Goal: Task Accomplishment & Management: Manage account settings

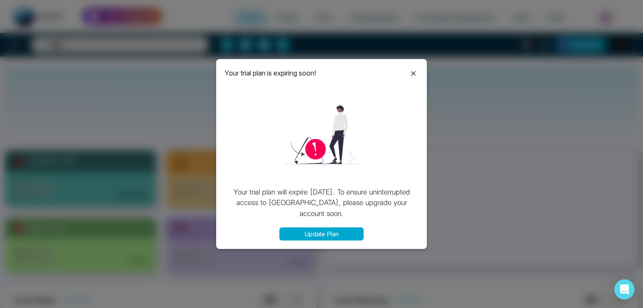
select select "*"
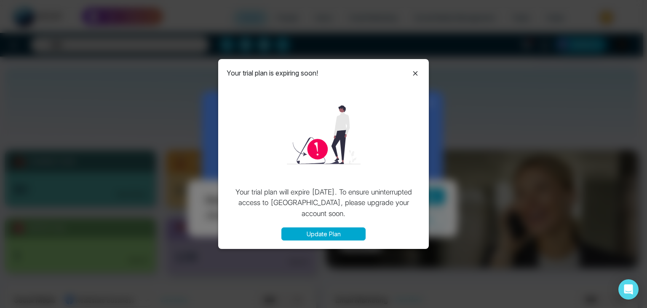
click at [417, 70] on icon at bounding box center [415, 73] width 10 height 10
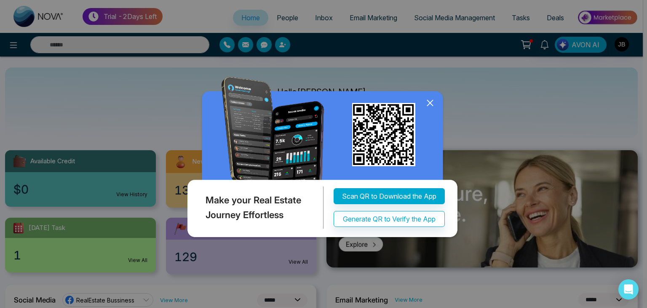
click at [428, 103] on icon at bounding box center [430, 102] width 13 height 13
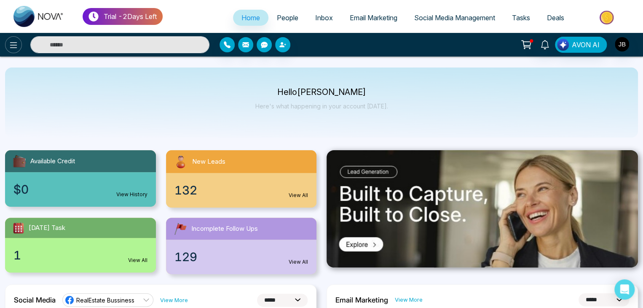
click at [16, 44] on icon at bounding box center [13, 45] width 10 height 10
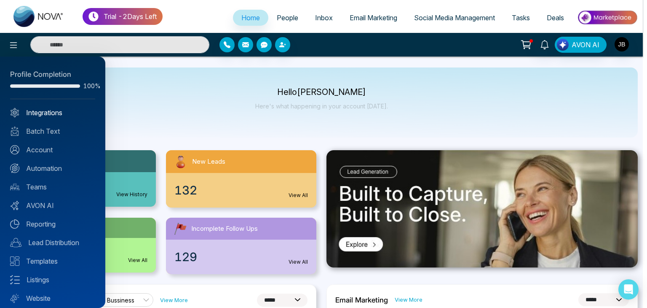
click at [38, 110] on link "Integrations" at bounding box center [52, 112] width 85 height 10
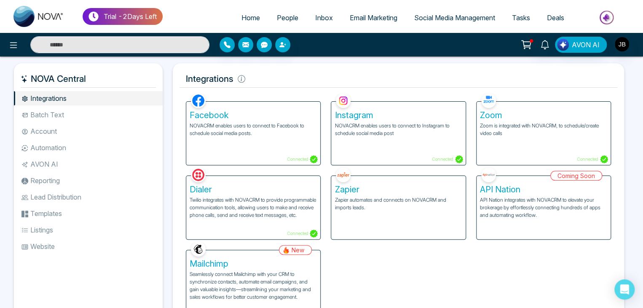
click at [499, 118] on h5 "Zoom" at bounding box center [543, 115] width 127 height 10
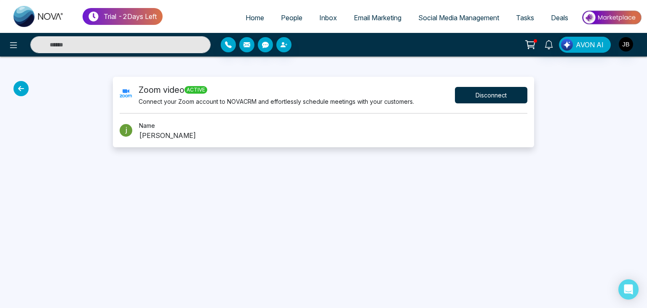
click at [495, 97] on button "Disconnect" at bounding box center [491, 95] width 72 height 16
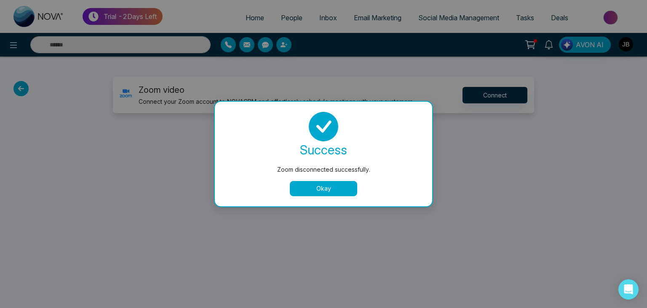
click at [324, 195] on button "Okay" at bounding box center [323, 188] width 67 height 15
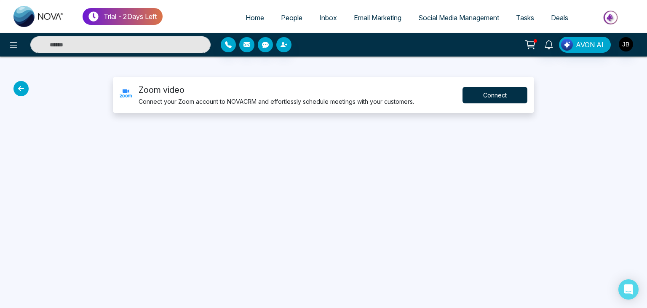
click at [510, 96] on button "Connect" at bounding box center [495, 95] width 65 height 16
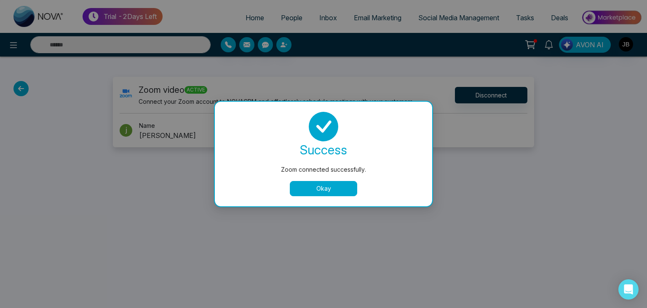
click at [297, 187] on button "Okay" at bounding box center [323, 188] width 67 height 15
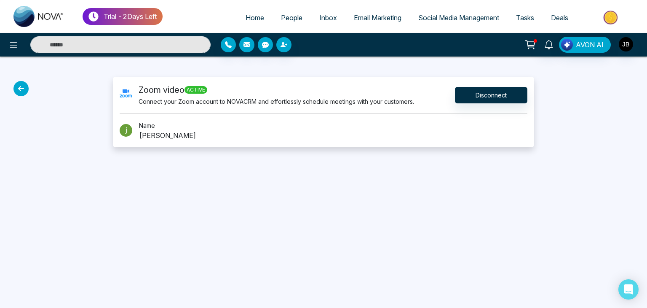
click at [21, 88] on icon at bounding box center [20, 88] width 15 height 15
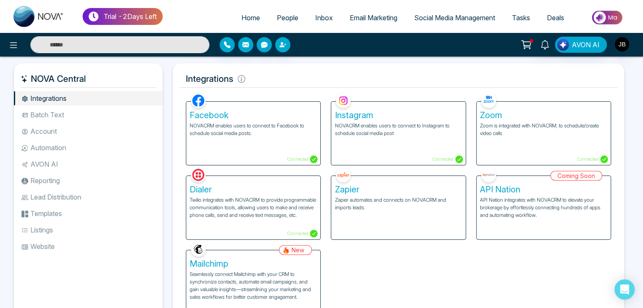
click at [251, 128] on p "NOVACRM enables users to connect to Facebook to schedule social media posts." at bounding box center [253, 129] width 127 height 15
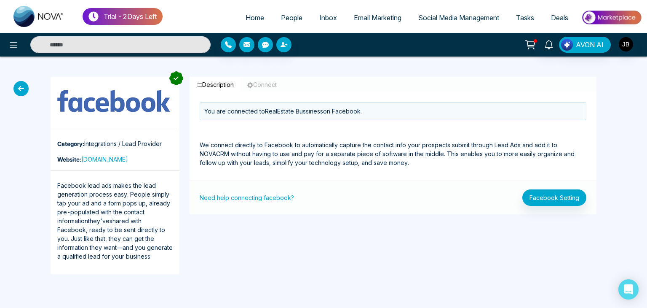
click at [253, 83] on icon "button" at bounding box center [250, 85] width 6 height 6
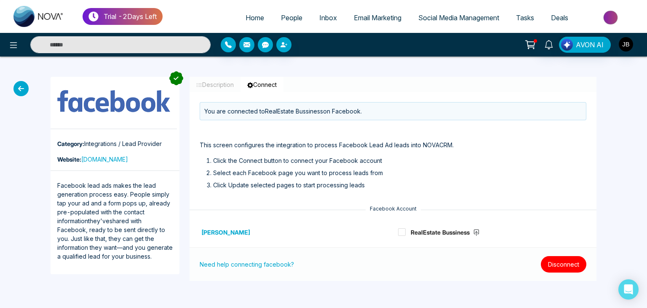
click at [553, 269] on button "Disconnect" at bounding box center [563, 264] width 45 height 16
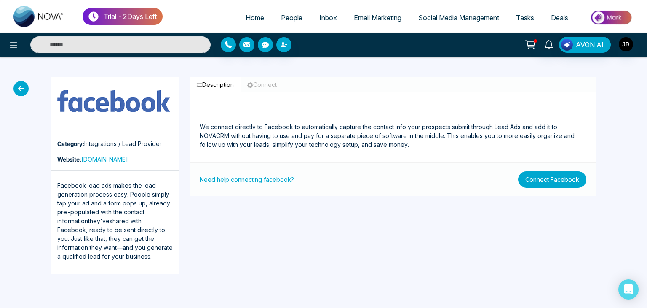
click at [553, 177] on button "Connect Facebook" at bounding box center [552, 179] width 68 height 16
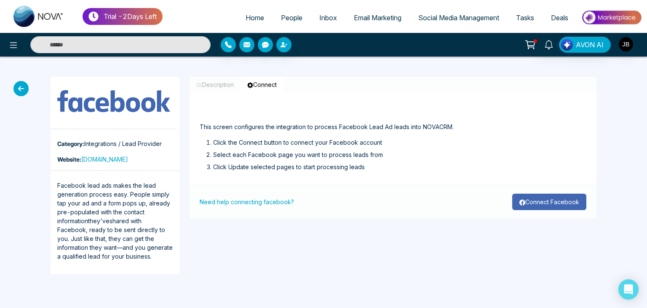
click at [553, 200] on button "Connect Facebook" at bounding box center [549, 201] width 74 height 16
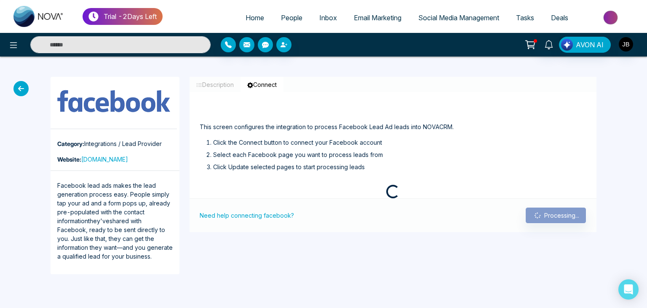
click at [553, 200] on div "Need help connecting facebook? Processing..." at bounding box center [393, 215] width 407 height 34
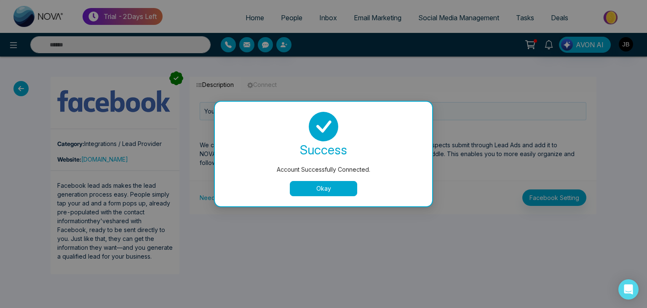
click at [324, 186] on button "Okay" at bounding box center [323, 188] width 67 height 15
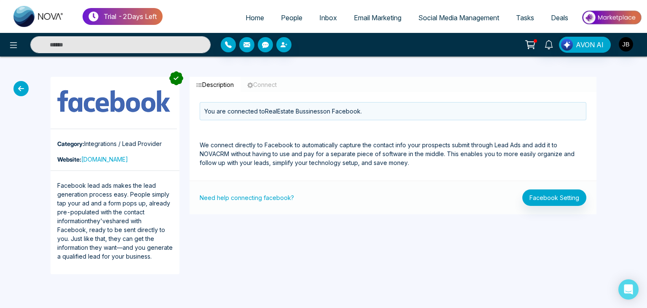
click at [324, 186] on div "Need help connecting facebook? Facebook Setting" at bounding box center [393, 197] width 407 height 34
click at [19, 86] on icon at bounding box center [20, 88] width 15 height 15
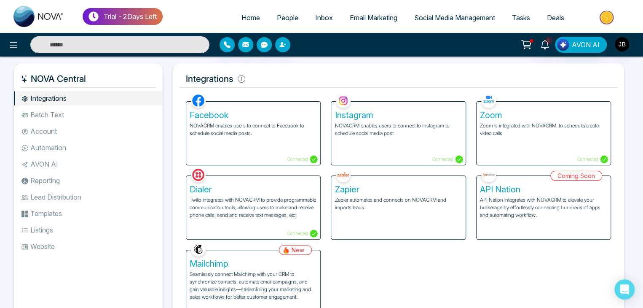
click at [62, 115] on li "Batch Text" at bounding box center [88, 114] width 149 height 14
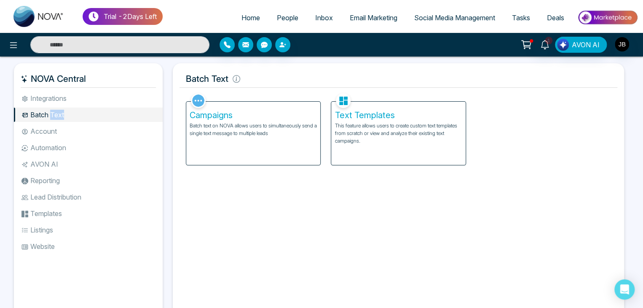
click at [62, 115] on li "Batch Text" at bounding box center [88, 114] width 149 height 14
click at [49, 129] on li "Account" at bounding box center [88, 131] width 149 height 14
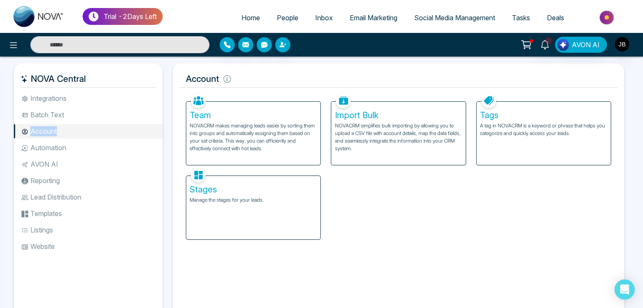
click at [49, 129] on li "Account" at bounding box center [88, 131] width 149 height 14
click at [49, 144] on li "Automation" at bounding box center [88, 147] width 149 height 14
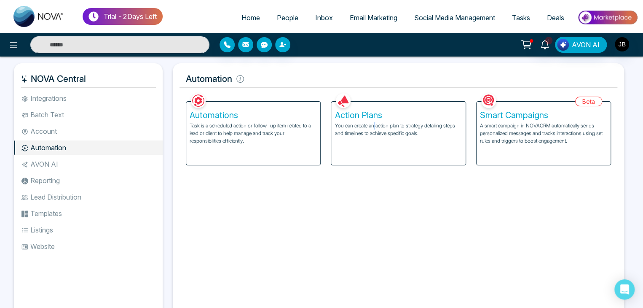
click at [375, 129] on p "You can create an action plan to strategy detailing steps and timelines to achi…" at bounding box center [397, 129] width 127 height 15
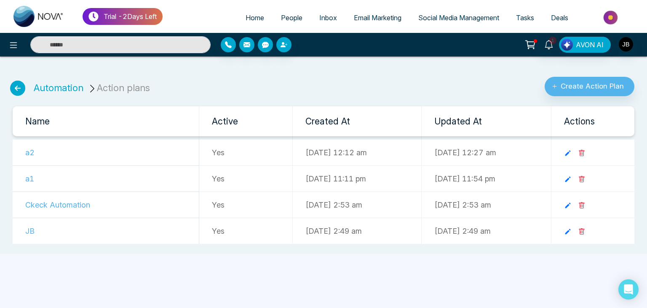
click at [25, 151] on td "a2" at bounding box center [106, 152] width 187 height 26
click at [110, 90] on li "Action plans" at bounding box center [120, 88] width 65 height 14
click at [76, 82] on link "Automation" at bounding box center [59, 87] width 50 height 11
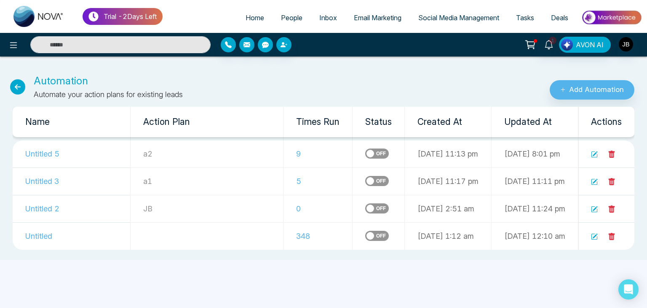
click at [284, 155] on td "9" at bounding box center [318, 153] width 69 height 27
click at [18, 84] on icon at bounding box center [17, 86] width 15 height 15
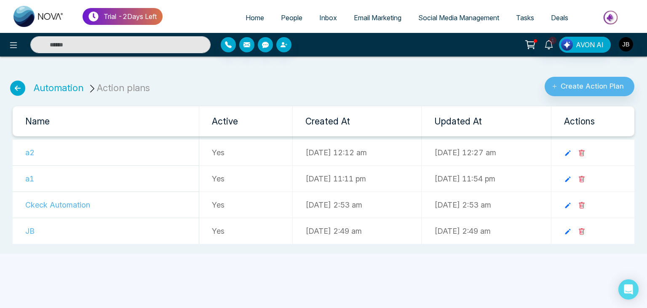
click at [18, 85] on icon at bounding box center [17, 87] width 15 height 15
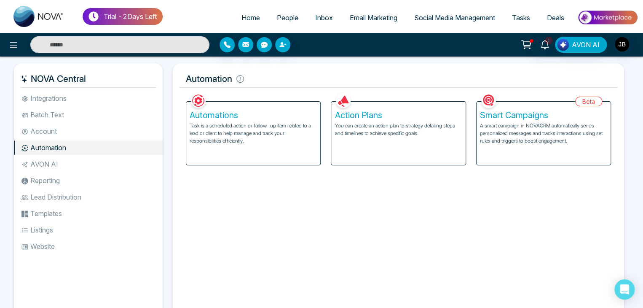
click at [337, 118] on h5 "Action Plans" at bounding box center [397, 115] width 127 height 10
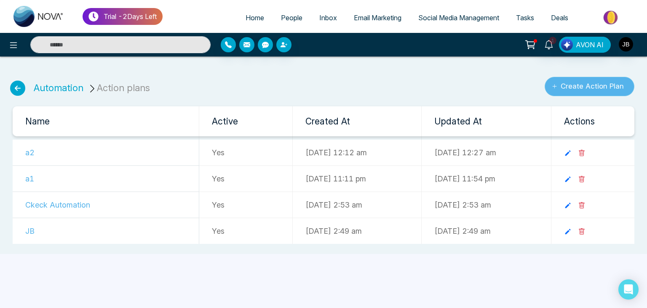
click at [561, 86] on button "Create Action Plan" at bounding box center [590, 86] width 90 height 19
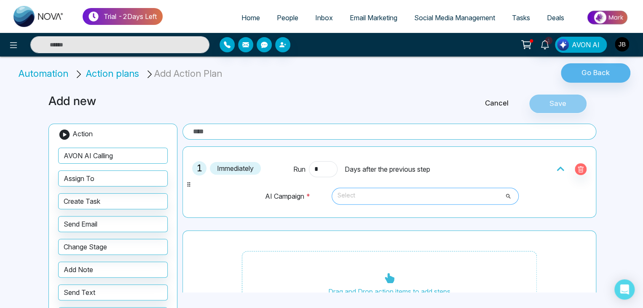
click at [363, 193] on span "Select" at bounding box center [424, 196] width 175 height 14
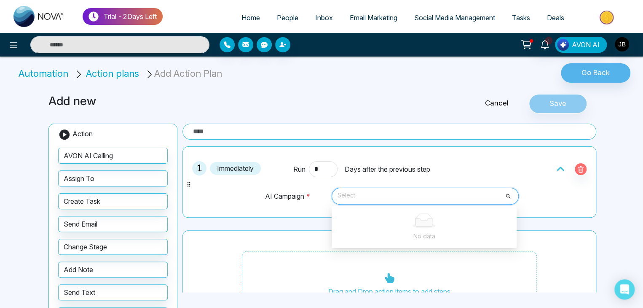
click at [504, 197] on span "Select" at bounding box center [424, 196] width 175 height 14
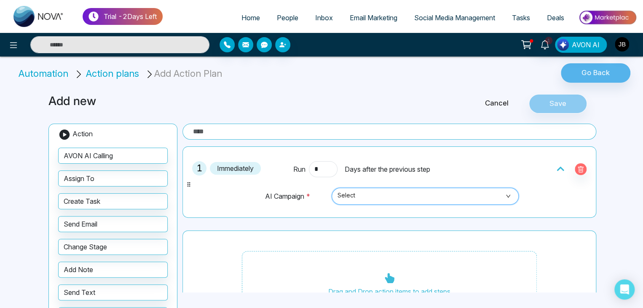
click at [444, 198] on span "Select" at bounding box center [424, 196] width 175 height 14
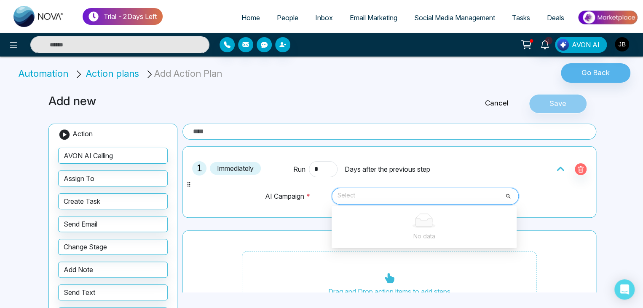
click at [418, 195] on span "Select" at bounding box center [424, 196] width 175 height 14
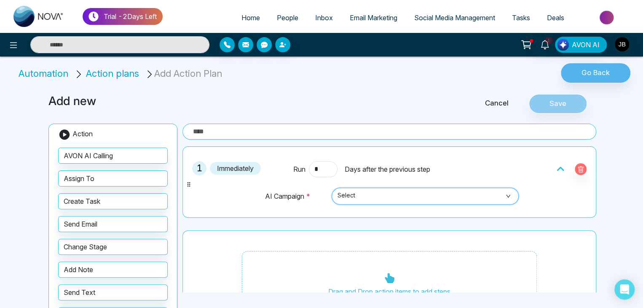
click at [503, 195] on span "Select" at bounding box center [424, 196] width 175 height 14
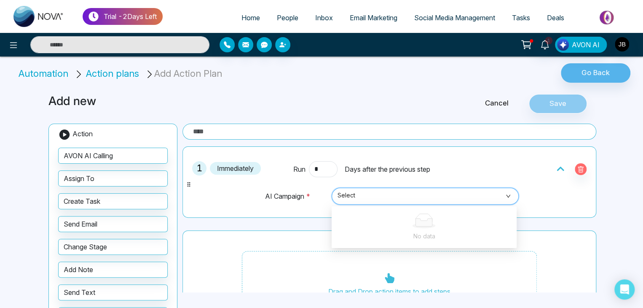
click at [497, 194] on span "Select" at bounding box center [424, 196] width 175 height 14
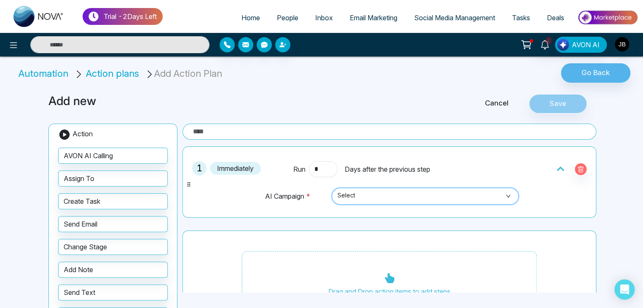
click at [504, 196] on span "Select" at bounding box center [424, 196] width 175 height 14
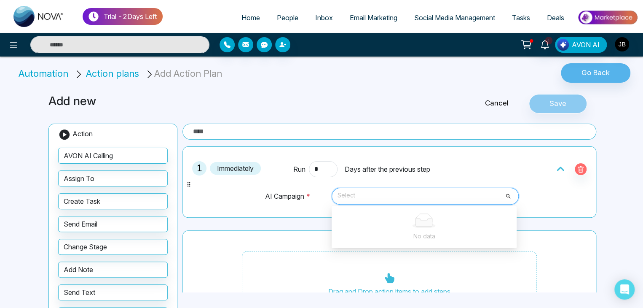
click at [447, 197] on span "Select" at bounding box center [424, 196] width 175 height 14
click at [385, 191] on span "Select" at bounding box center [424, 196] width 175 height 14
type input "*"
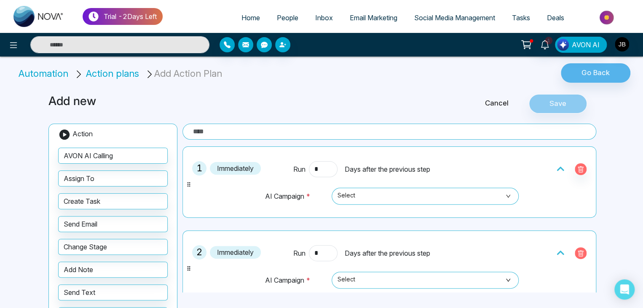
click at [578, 247] on button "button" at bounding box center [581, 253] width 12 height 12
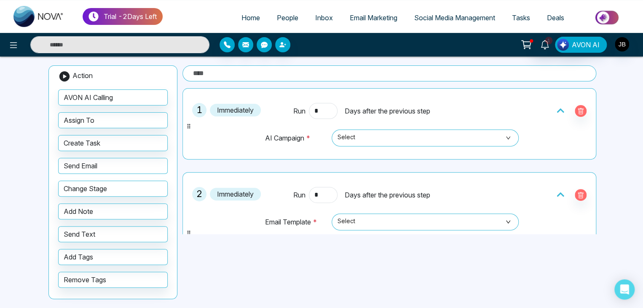
scroll to position [60, 0]
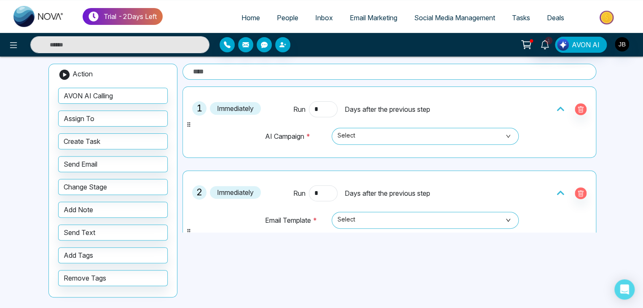
click at [379, 249] on div "Add new Cancel Save Action AVON AI Calling Assign To Create Task Send Email Cha…" at bounding box center [321, 167] width 556 height 286
click at [447, 216] on span "Select" at bounding box center [424, 220] width 175 height 14
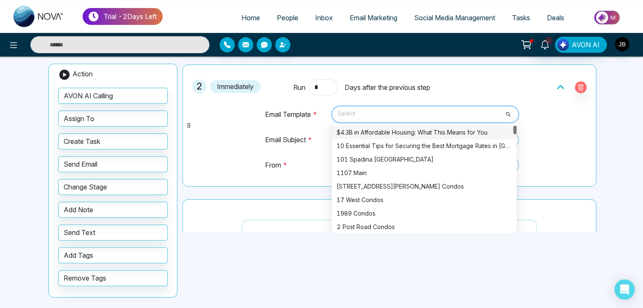
scroll to position [112, 0]
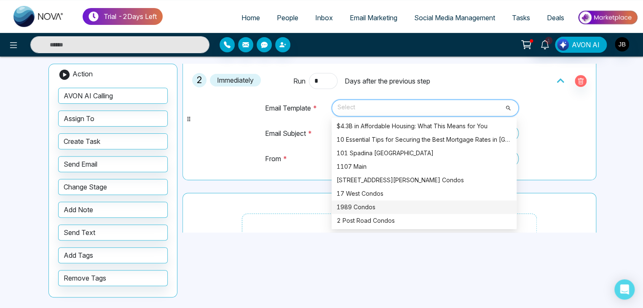
click at [361, 206] on div "1989 Condos" at bounding box center [424, 206] width 175 height 9
click at [361, 206] on div "Drag and Drop action items to add steps" at bounding box center [389, 241] width 414 height 96
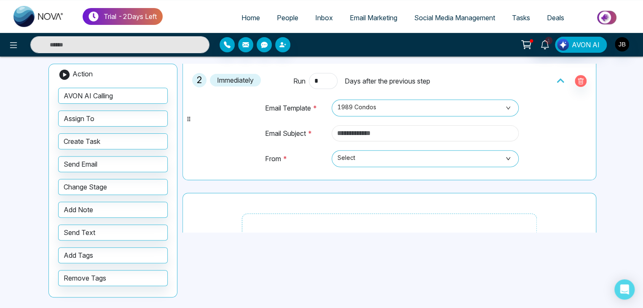
click at [390, 128] on input "text" at bounding box center [425, 133] width 187 height 16
click at [383, 133] on input "text" at bounding box center [425, 133] width 187 height 16
type input "**********"
click at [377, 154] on span "Select" at bounding box center [424, 158] width 175 height 14
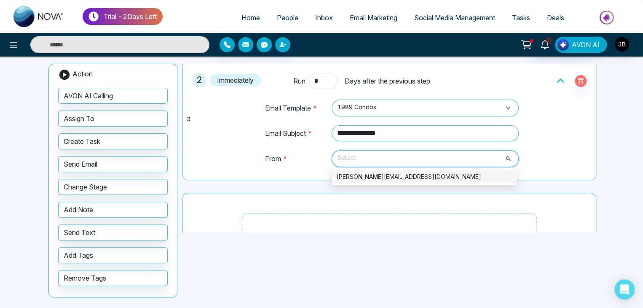
click at [376, 174] on div "[PERSON_NAME][EMAIL_ADDRESS][DOMAIN_NAME]" at bounding box center [424, 176] width 175 height 9
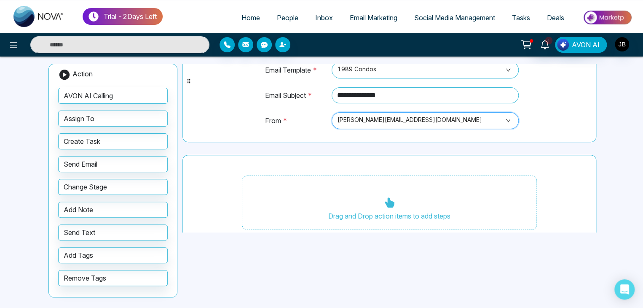
scroll to position [167, 0]
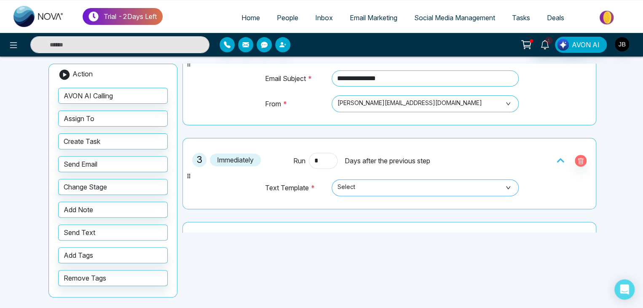
click at [384, 181] on span "Select" at bounding box center [424, 187] width 175 height 14
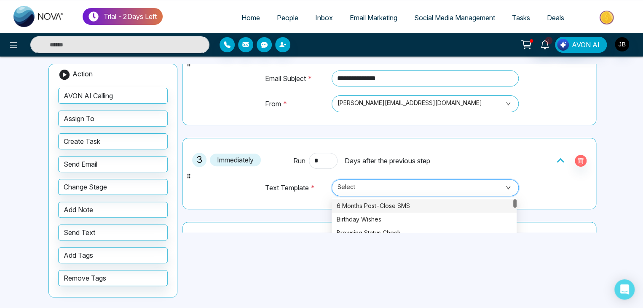
click at [384, 181] on span "Select" at bounding box center [424, 187] width 175 height 14
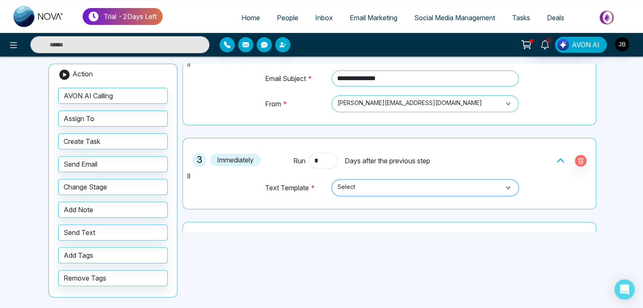
click at [371, 190] on span "Select" at bounding box center [424, 187] width 175 height 14
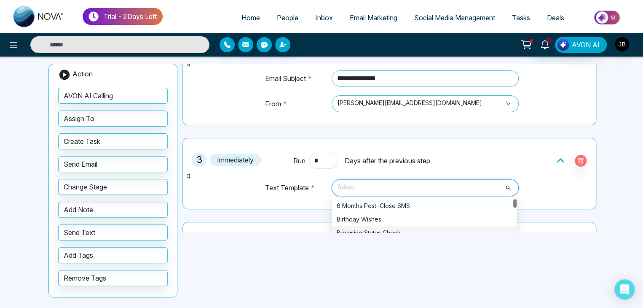
click at [367, 230] on div "Browsing Status Check" at bounding box center [424, 232] width 175 height 9
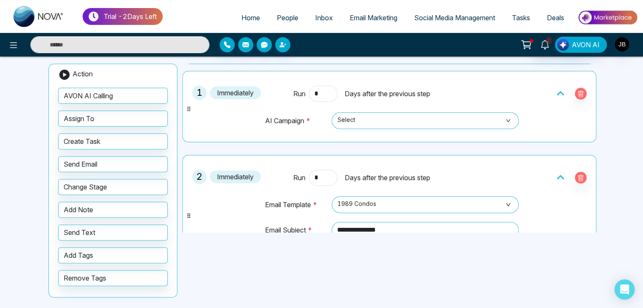
scroll to position [0, 0]
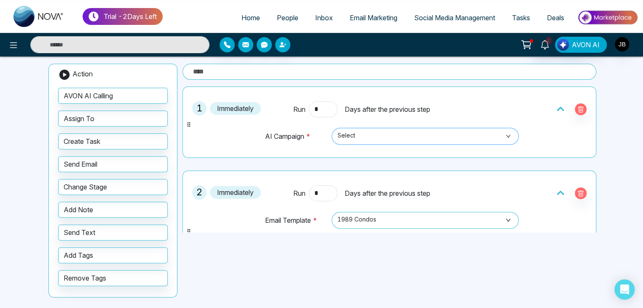
click at [467, 137] on span "Select" at bounding box center [424, 136] width 175 height 14
click at [528, 99] on div "1 Immediately Run * Days after the previous step AI Campaign * Select No data" at bounding box center [389, 122] width 404 height 62
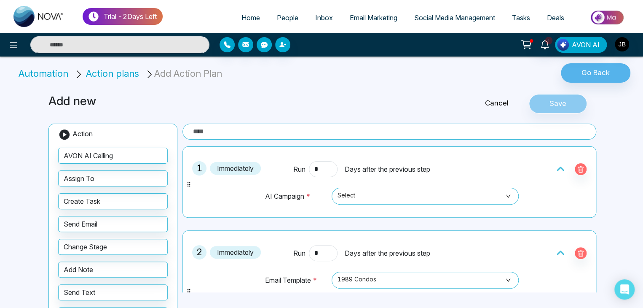
click at [324, 128] on input "text" at bounding box center [389, 131] width 414 height 16
type input "**"
click at [557, 102] on button "Save" at bounding box center [558, 103] width 58 height 19
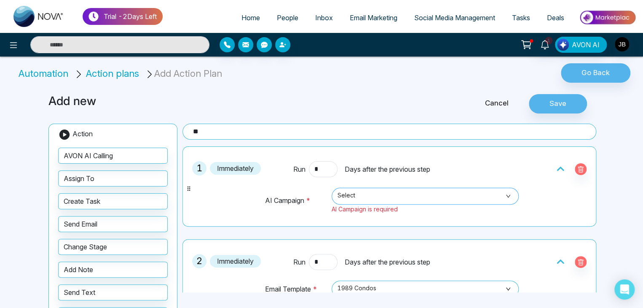
click at [386, 194] on span "Select" at bounding box center [424, 196] width 175 height 14
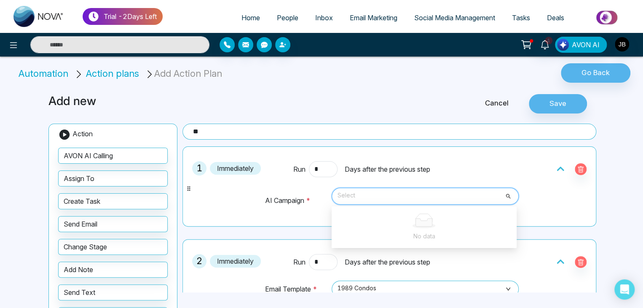
click at [275, 213] on td "AI Campaign *" at bounding box center [297, 204] width 64 height 35
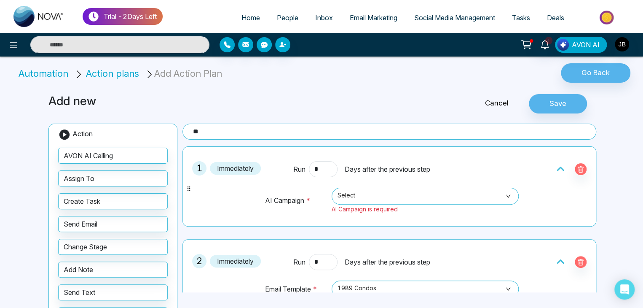
click at [372, 212] on td "Select No data AI Campaign is required" at bounding box center [423, 204] width 191 height 35
click at [556, 167] on icon at bounding box center [560, 168] width 8 height 8
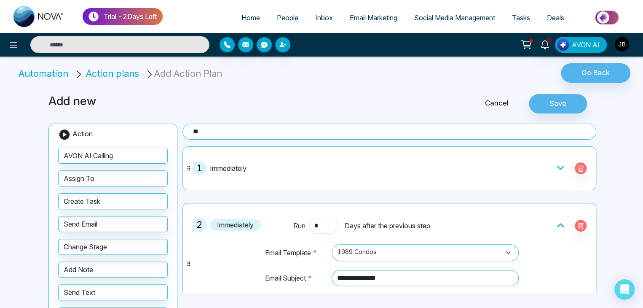
click at [556, 170] on icon at bounding box center [560, 167] width 8 height 8
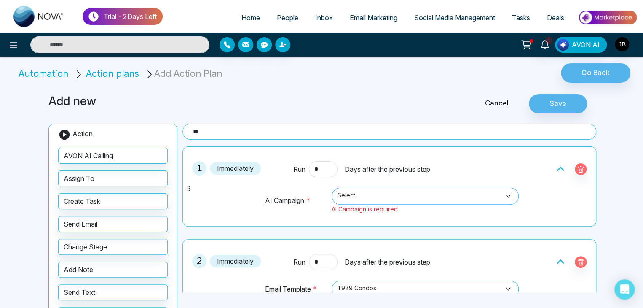
click at [357, 195] on span "Select" at bounding box center [424, 196] width 175 height 14
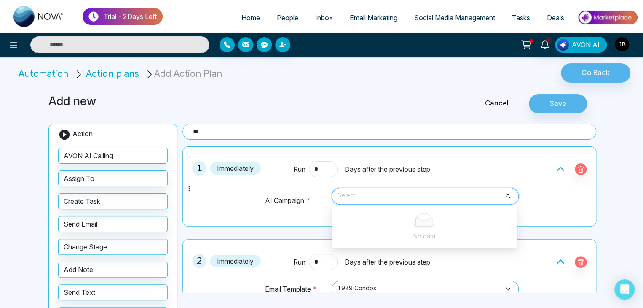
click at [374, 195] on span "Select" at bounding box center [424, 196] width 175 height 14
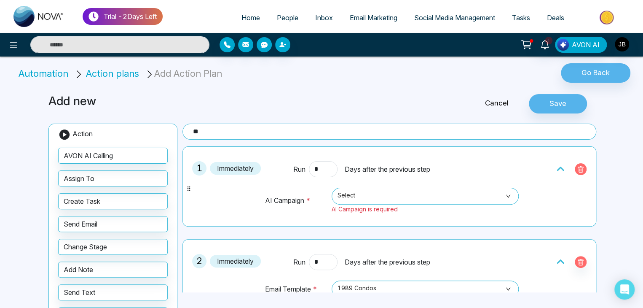
click at [577, 169] on icon "button" at bounding box center [580, 169] width 7 height 7
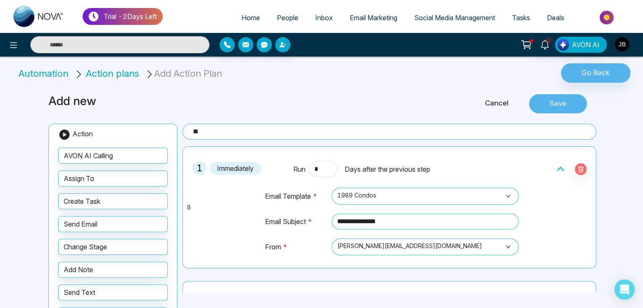
click at [554, 105] on button "Save" at bounding box center [558, 103] width 58 height 19
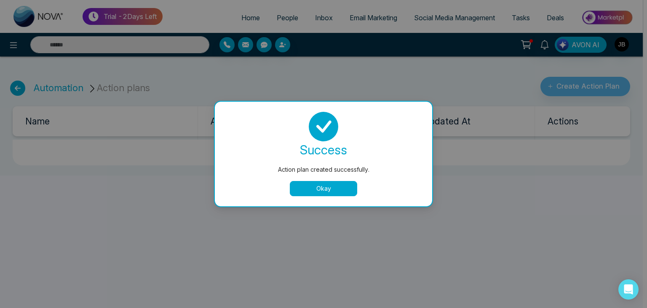
click at [322, 187] on button "Okay" at bounding box center [323, 188] width 67 height 15
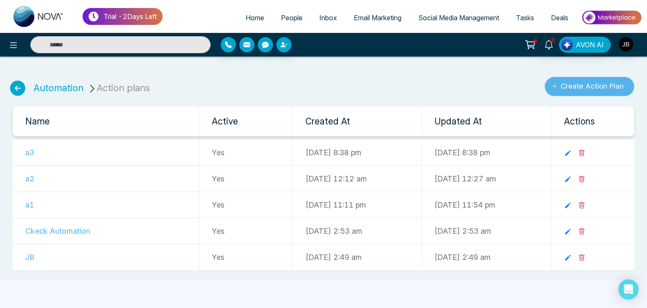
click at [581, 90] on button "Create Action Plan" at bounding box center [590, 86] width 90 height 19
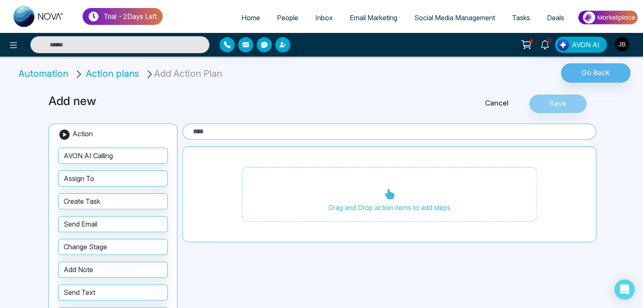
click at [53, 73] on li "Automation" at bounding box center [45, 74] width 53 height 14
click at [588, 67] on button "Go Back" at bounding box center [596, 72] width 70 height 19
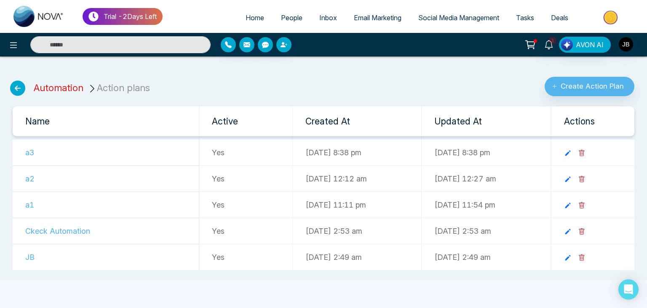
click at [46, 86] on link "Automation" at bounding box center [59, 87] width 50 height 11
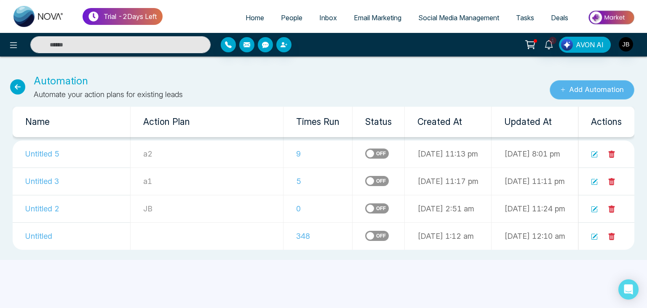
click at [585, 92] on button "Add Automation" at bounding box center [592, 89] width 85 height 19
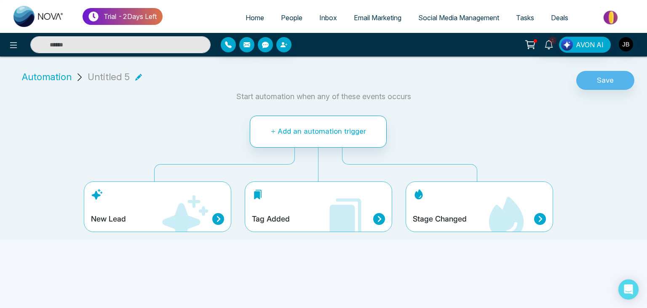
click at [635, 11] on img at bounding box center [611, 17] width 61 height 19
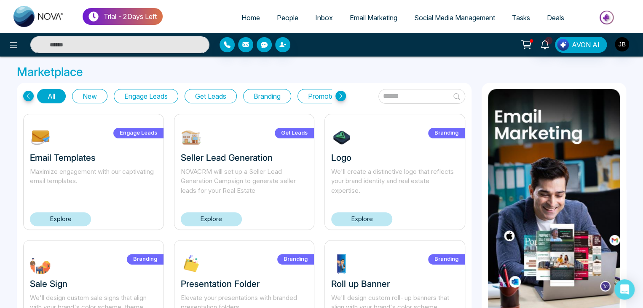
click at [469, 72] on h3 "Marketplace" at bounding box center [321, 72] width 609 height 14
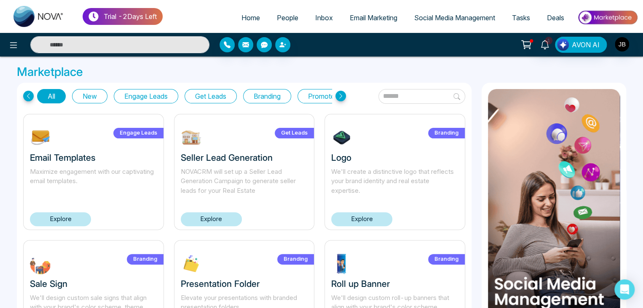
click at [462, 76] on h3 "Marketplace" at bounding box center [321, 72] width 609 height 14
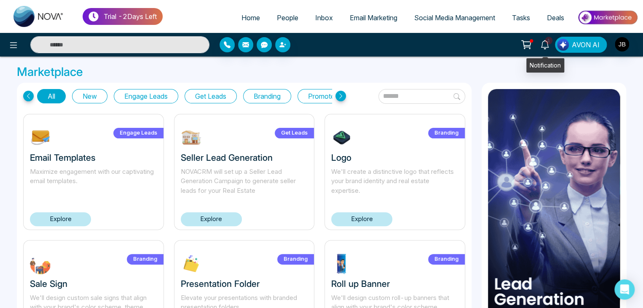
click at [543, 43] on icon at bounding box center [544, 44] width 9 height 9
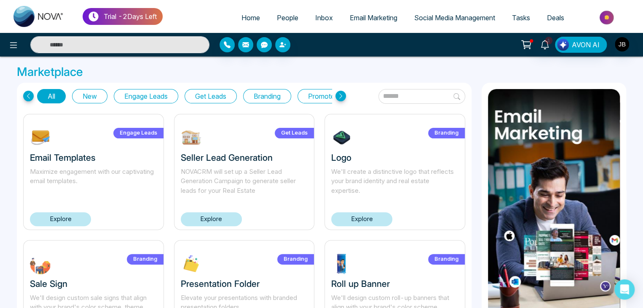
click at [564, 72] on h3 "Marketplace" at bounding box center [321, 72] width 609 height 14
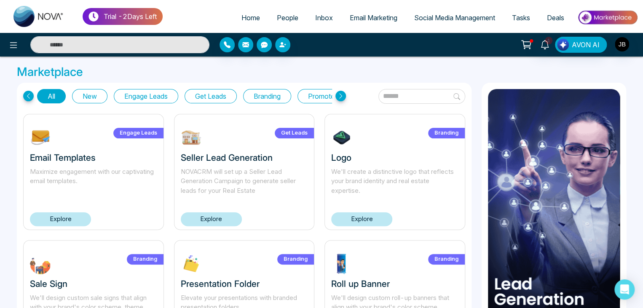
click at [284, 17] on span "People" at bounding box center [287, 17] width 21 height 8
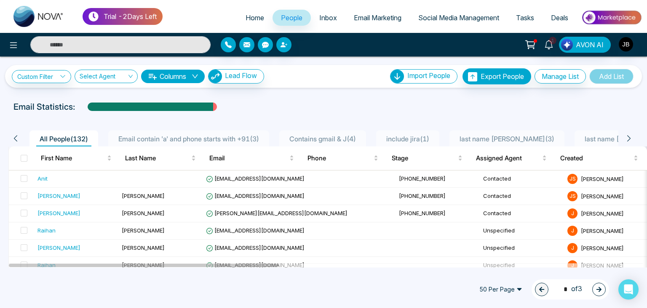
click at [319, 17] on span "Inbox" at bounding box center [328, 17] width 18 height 8
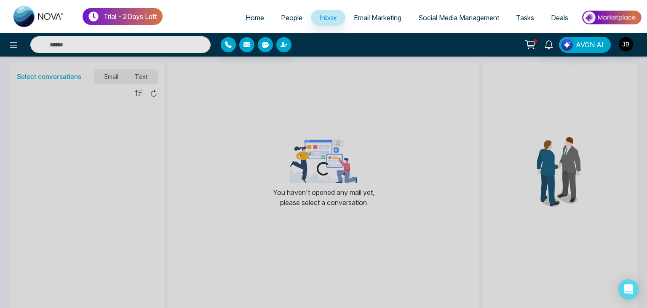
click at [285, 13] on link "People" at bounding box center [292, 18] width 38 height 16
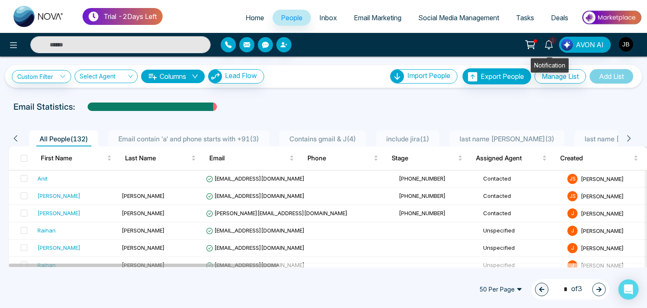
click at [553, 42] on span "1" at bounding box center [553, 41] width 8 height 8
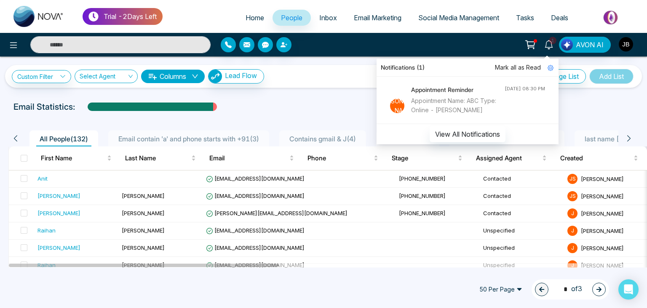
click at [309, 98] on div "Custom Filter Choose a filter Cancel Apply Select Agent Columns Lead Flow Impor…" at bounding box center [323, 161] width 647 height 211
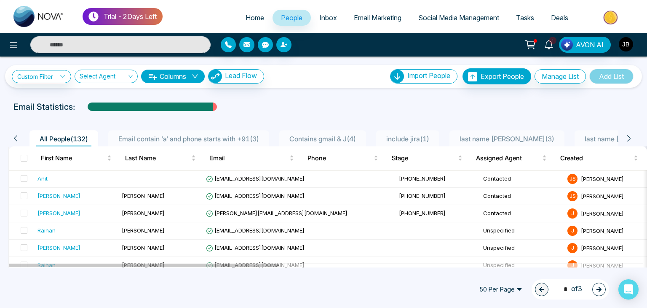
click at [319, 19] on span "Inbox" at bounding box center [328, 17] width 18 height 8
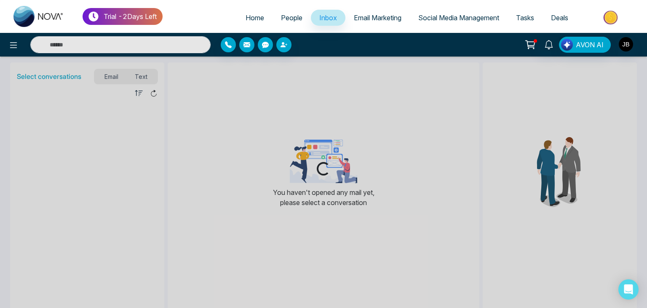
click at [376, 21] on span "Email Marketing" at bounding box center [378, 17] width 48 height 8
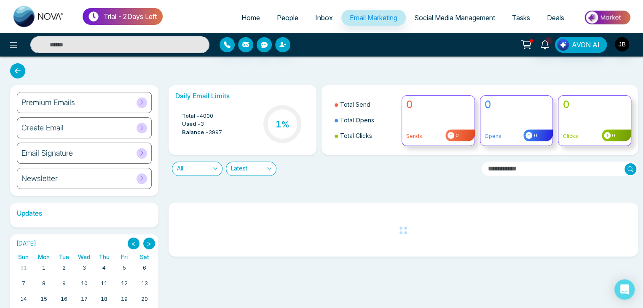
click at [315, 19] on span "Inbox" at bounding box center [324, 17] width 18 height 8
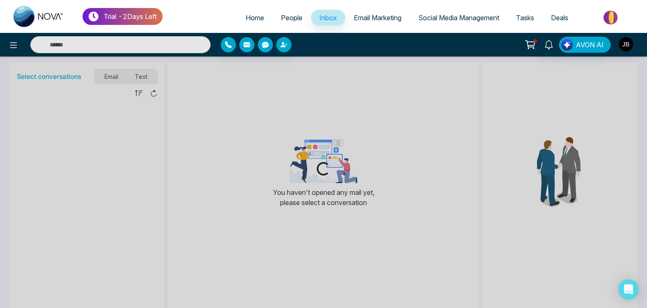
click at [284, 22] on link "People" at bounding box center [292, 18] width 38 height 16
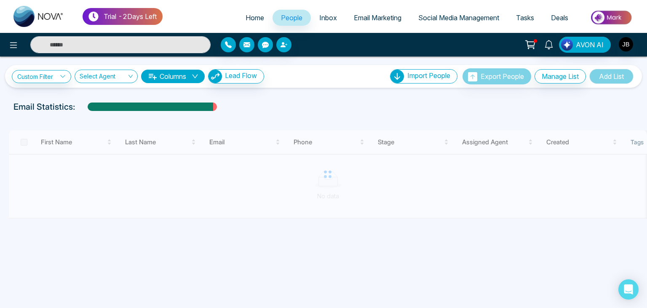
click at [248, 19] on span "Home" at bounding box center [255, 17] width 19 height 8
select select "*"
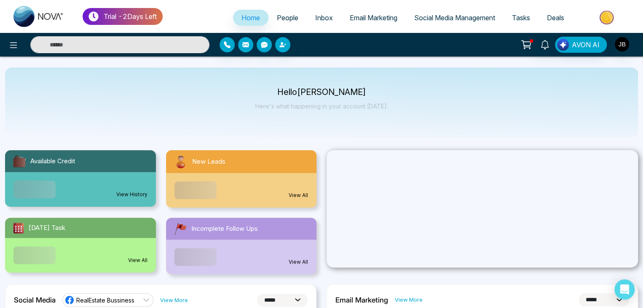
click at [268, 17] on link "People" at bounding box center [287, 18] width 38 height 16
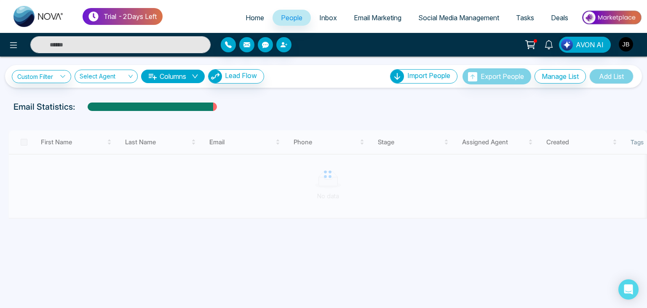
click at [319, 19] on span "Inbox" at bounding box center [328, 17] width 18 height 8
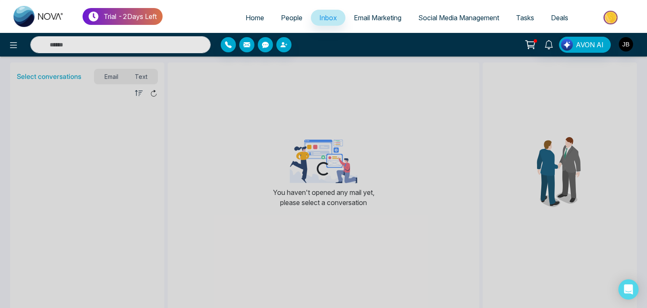
click at [364, 15] on span "Email Marketing" at bounding box center [378, 17] width 48 height 8
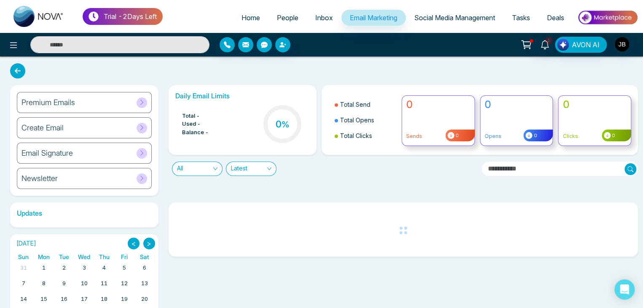
click at [322, 16] on span "Inbox" at bounding box center [324, 17] width 18 height 8
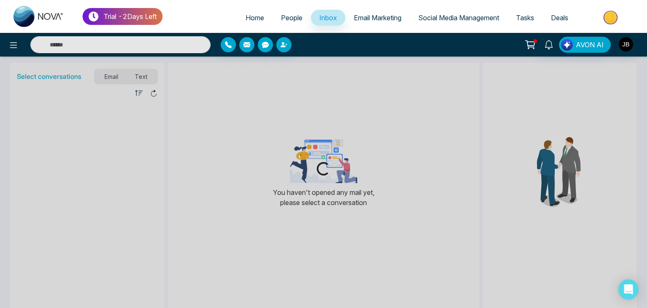
click at [283, 18] on span "People" at bounding box center [291, 17] width 21 height 8
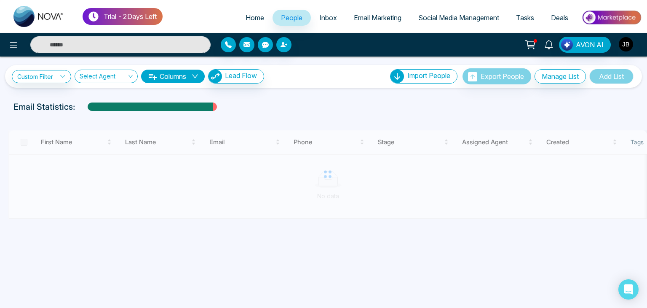
click at [254, 17] on span "Home" at bounding box center [255, 17] width 19 height 8
select select "*"
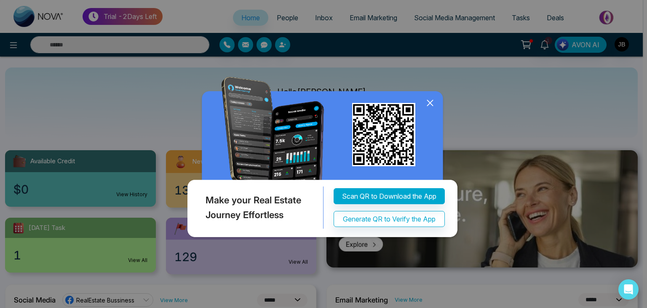
click at [430, 102] on icon at bounding box center [429, 102] width 5 height 5
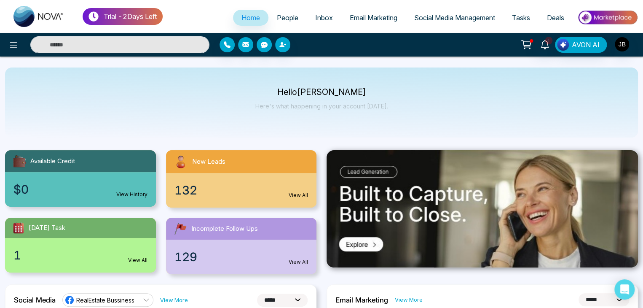
click at [277, 17] on span "People" at bounding box center [287, 17] width 21 height 8
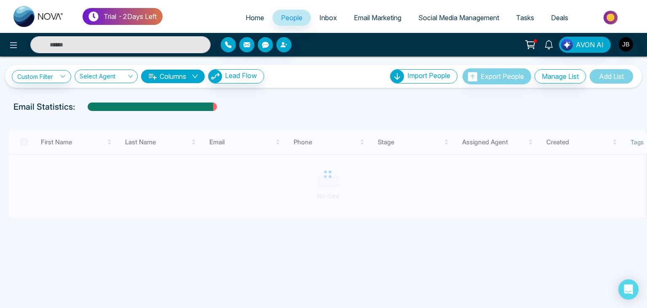
click at [326, 15] on span "Inbox" at bounding box center [328, 17] width 18 height 8
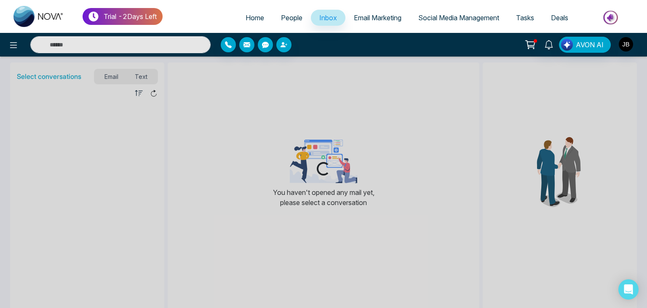
click at [288, 17] on span "People" at bounding box center [291, 17] width 21 height 8
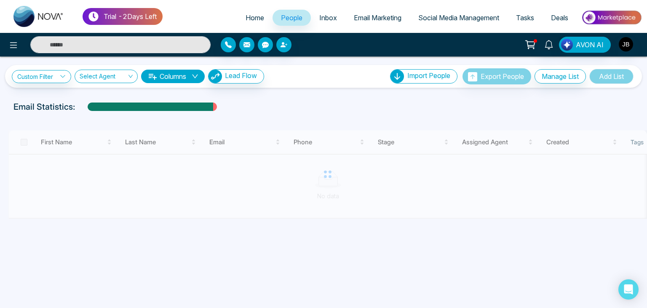
click at [246, 17] on span "Home" at bounding box center [255, 17] width 19 height 8
select select "*"
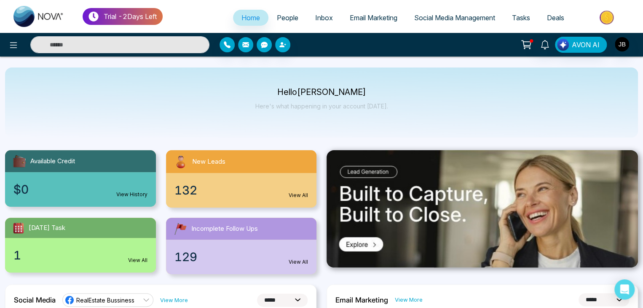
click at [281, 19] on span "People" at bounding box center [287, 17] width 21 height 8
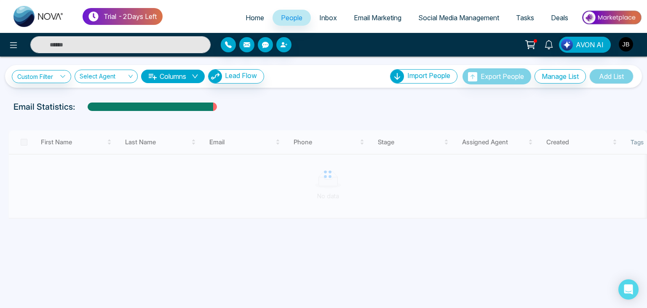
click at [248, 17] on span "Home" at bounding box center [255, 17] width 19 height 8
select select "*"
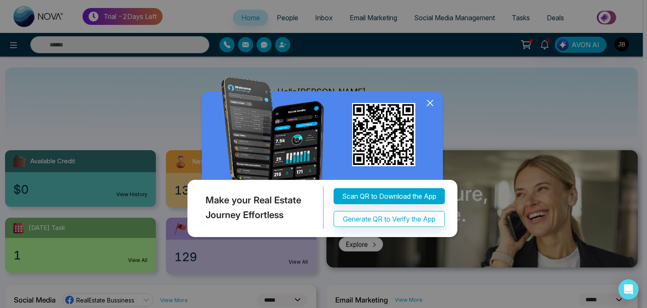
click at [428, 103] on icon at bounding box center [430, 102] width 13 height 13
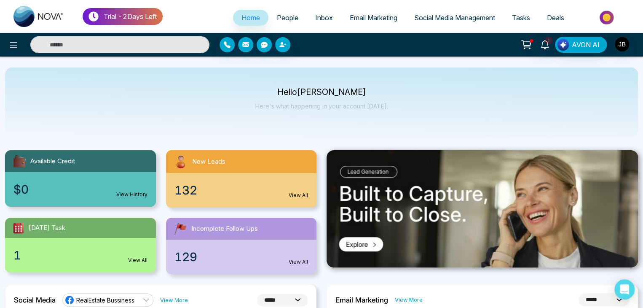
click at [277, 17] on span "People" at bounding box center [287, 17] width 21 height 8
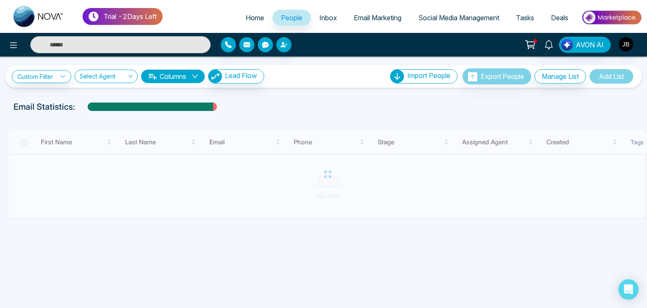
click at [321, 17] on span "Inbox" at bounding box center [328, 17] width 18 height 8
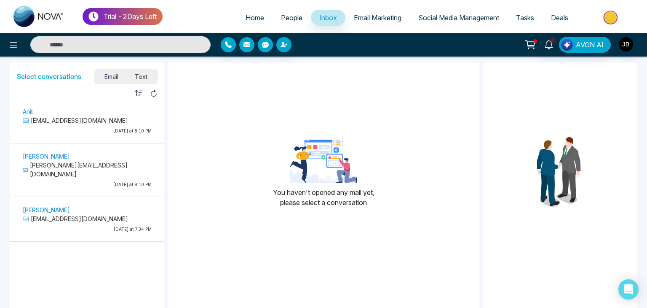
click at [371, 14] on span "Email Marketing" at bounding box center [378, 17] width 48 height 8
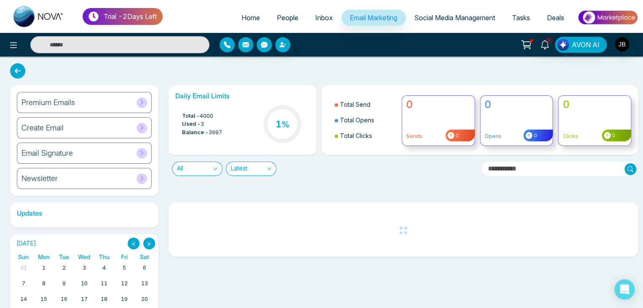
click at [315, 16] on span "Inbox" at bounding box center [324, 17] width 18 height 8
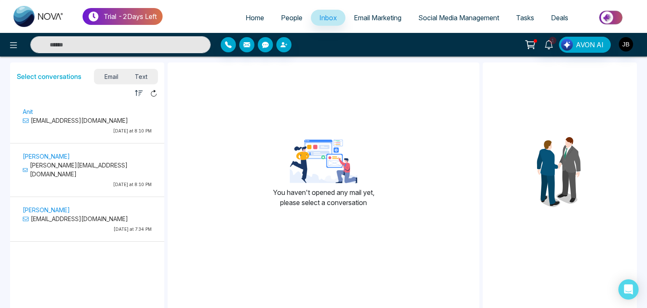
click at [372, 13] on span "Email Marketing" at bounding box center [378, 17] width 48 height 8
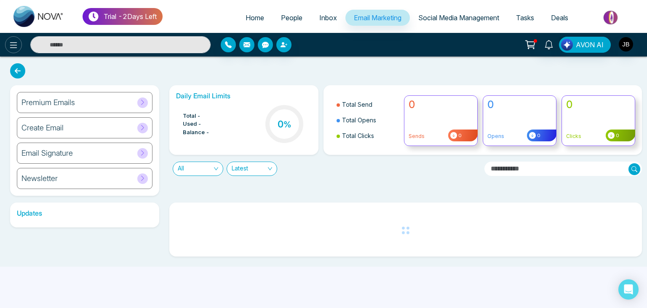
click at [12, 40] on icon at bounding box center [13, 45] width 10 height 10
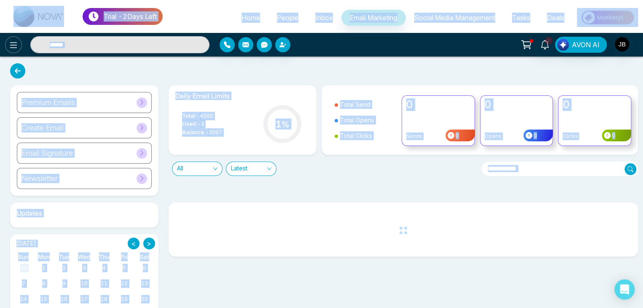
click at [11, 48] on icon at bounding box center [13, 45] width 10 height 10
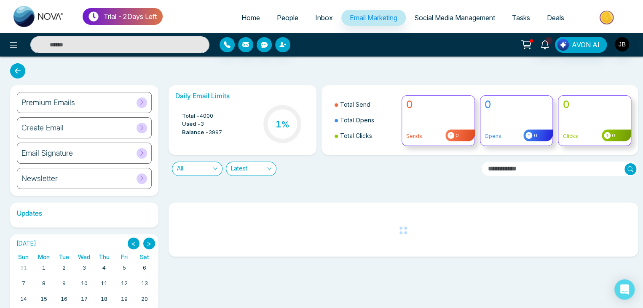
click at [10, 34] on div "1 AVON AI" at bounding box center [321, 45] width 643 height 24
click at [12, 39] on button at bounding box center [13, 44] width 17 height 17
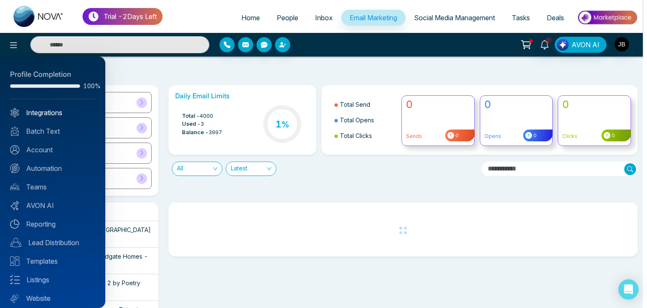
click at [42, 114] on link "Integrations" at bounding box center [52, 112] width 85 height 10
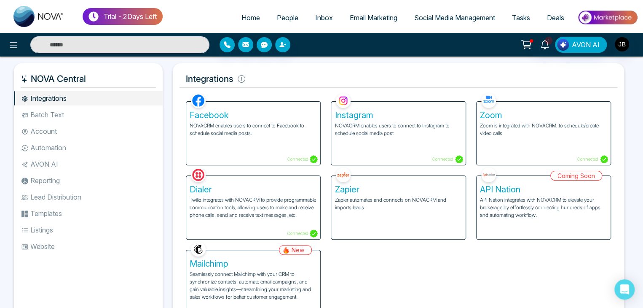
click at [48, 144] on li "Automation" at bounding box center [88, 147] width 149 height 14
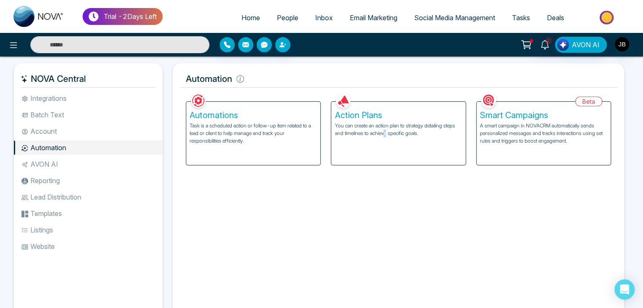
click at [386, 155] on div "Action Plans You can create an action plan to strategy detailing steps and time…" at bounding box center [398, 133] width 134 height 63
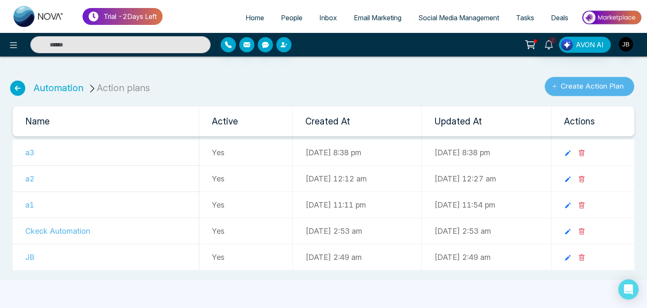
click at [572, 87] on button "Create Action Plan" at bounding box center [590, 86] width 90 height 19
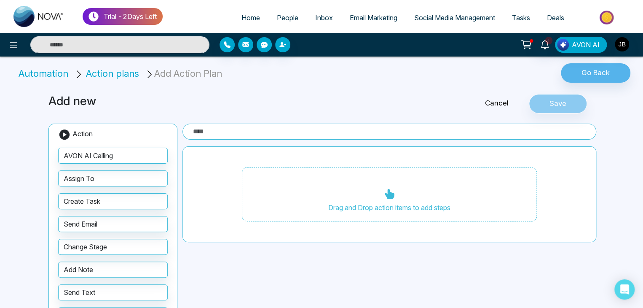
click at [43, 71] on li "Automation" at bounding box center [45, 74] width 53 height 14
click at [119, 71] on span "Action plans" at bounding box center [112, 73] width 53 height 11
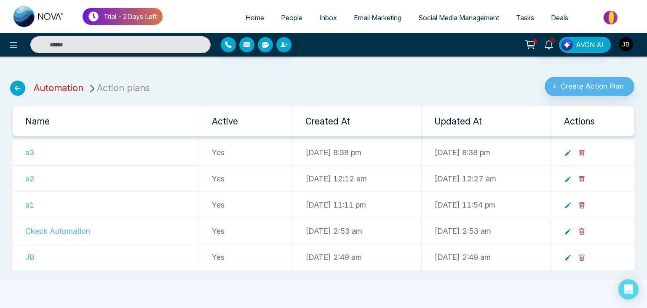
click at [62, 84] on link "Automation" at bounding box center [59, 87] width 50 height 11
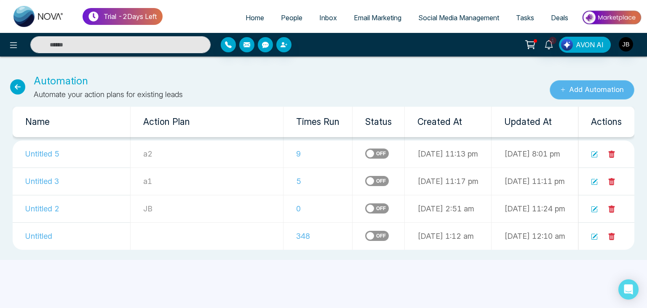
click at [572, 88] on button "Add Automation" at bounding box center [592, 89] width 85 height 19
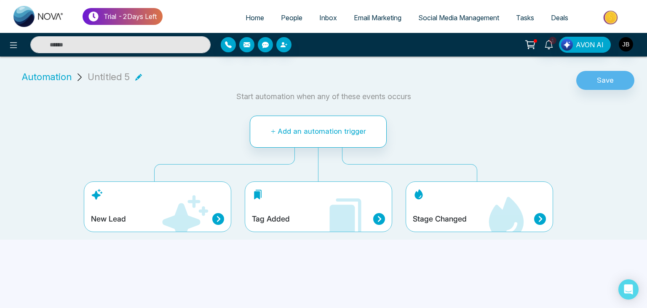
click at [179, 218] on icon at bounding box center [185, 218] width 46 height 46
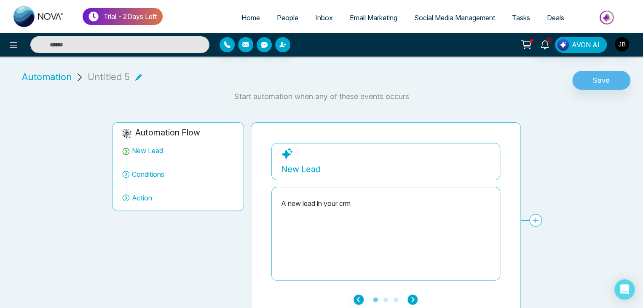
click at [415, 297] on icon "button" at bounding box center [412, 299] width 10 height 10
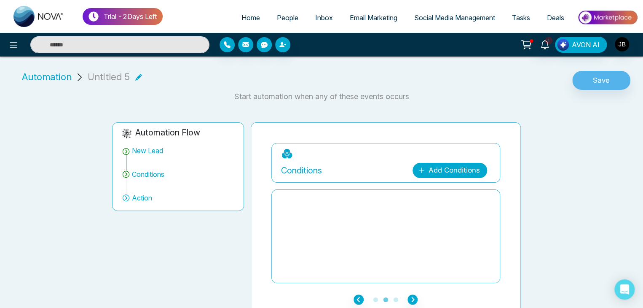
click at [458, 171] on link "Add Conditions" at bounding box center [449, 170] width 75 height 15
click at [437, 193] on select "**********" at bounding box center [448, 195] width 56 height 16
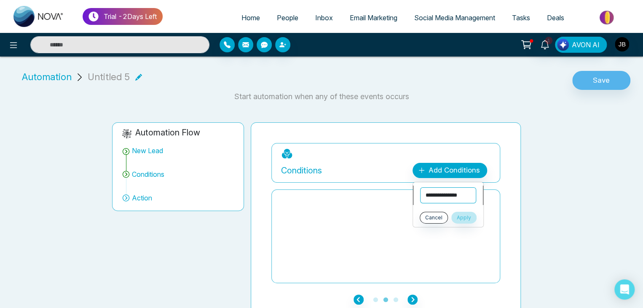
select select "**********"
click at [420, 187] on select "**********" at bounding box center [448, 195] width 56 height 16
click at [435, 212] on select "**********" at bounding box center [448, 214] width 56 height 16
select select "**********"
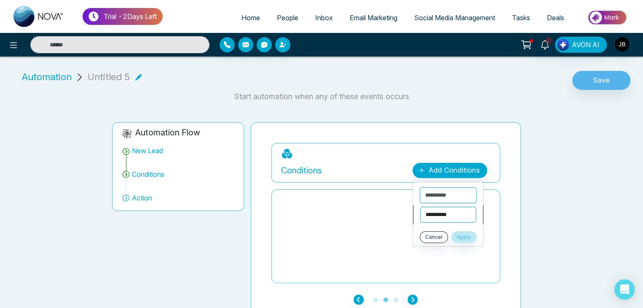
click at [420, 206] on select "**********" at bounding box center [448, 214] width 56 height 16
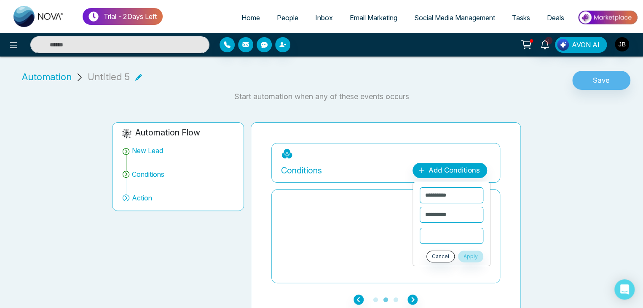
click at [428, 234] on input "text" at bounding box center [452, 235] width 64 height 16
type input "***"
click at [470, 254] on button "Apply" at bounding box center [470, 256] width 25 height 12
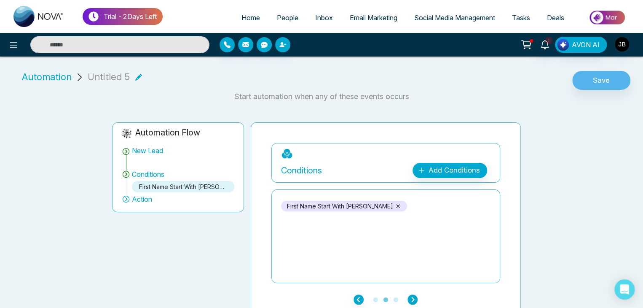
click at [413, 295] on icon "button" at bounding box center [412, 299] width 10 height 10
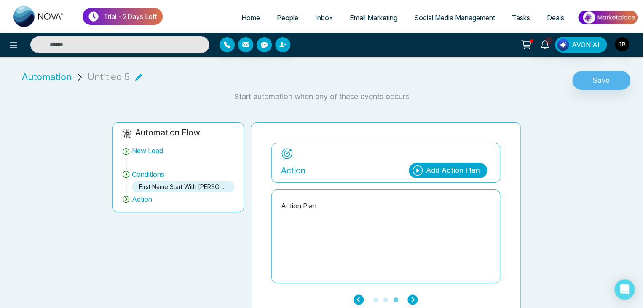
click at [426, 168] on div "Add Action Plan" at bounding box center [448, 170] width 78 height 15
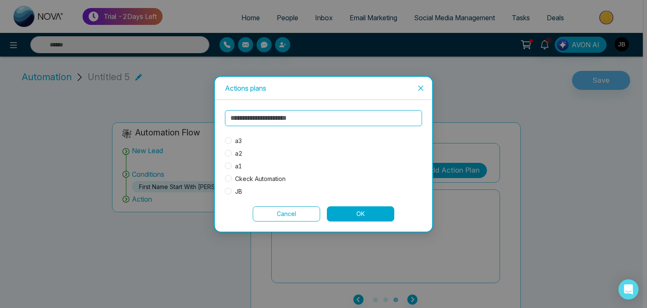
click at [234, 140] on span "a3" at bounding box center [238, 140] width 13 height 9
click at [348, 214] on button "OK" at bounding box center [360, 213] width 67 height 15
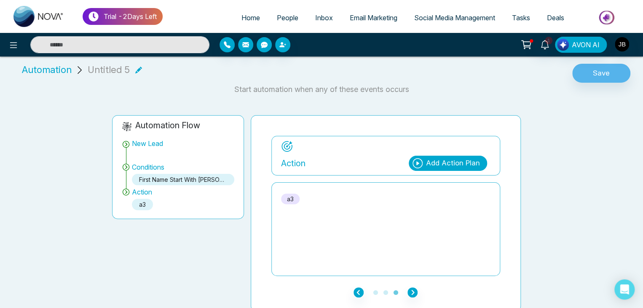
scroll to position [10, 0]
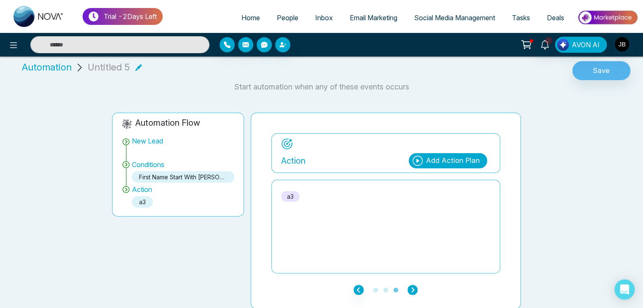
click at [413, 290] on icon "button" at bounding box center [412, 289] width 10 height 10
click at [592, 63] on button "Save" at bounding box center [601, 70] width 58 height 19
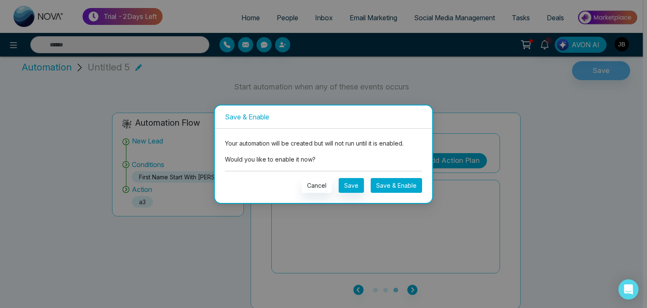
click at [388, 183] on button "Save & Enable" at bounding box center [396, 185] width 51 height 15
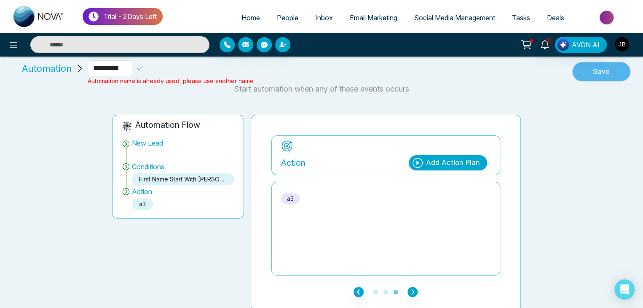
click at [597, 73] on button "Save" at bounding box center [601, 71] width 58 height 19
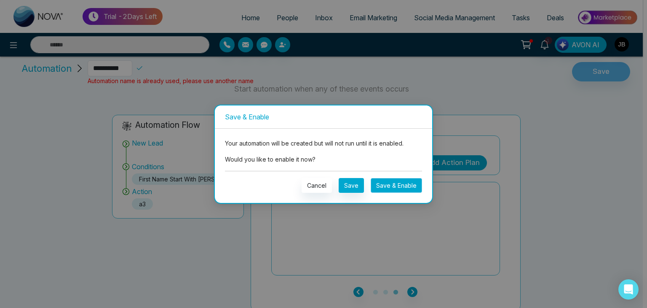
click at [401, 190] on button "Save & Enable" at bounding box center [396, 185] width 51 height 15
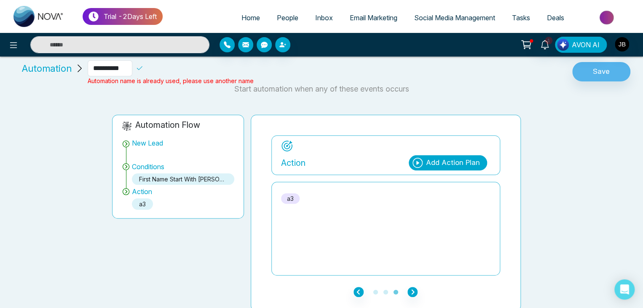
click at [293, 198] on p "a3" at bounding box center [290, 198] width 19 height 11
click at [126, 71] on input "**********" at bounding box center [110, 68] width 45 height 16
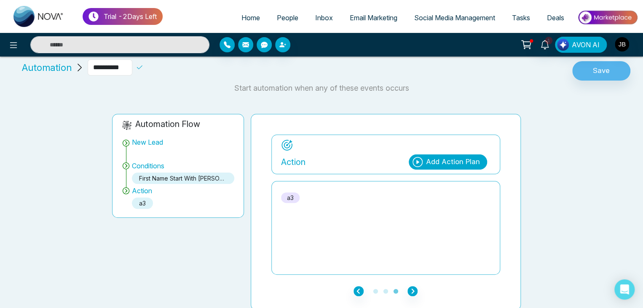
scroll to position [12, 0]
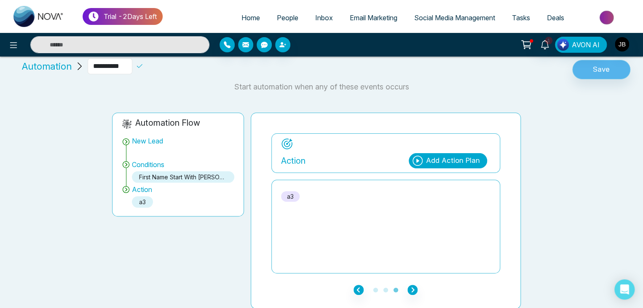
type input "**********"
click at [590, 70] on button "Save" at bounding box center [601, 69] width 58 height 19
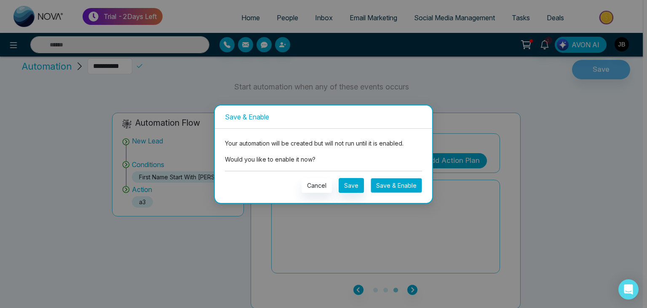
click at [398, 181] on button "Save & Enable" at bounding box center [396, 185] width 51 height 15
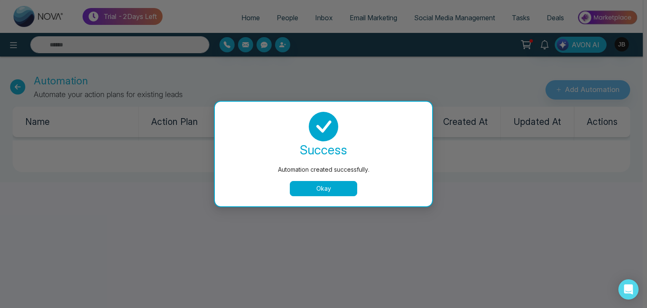
click at [328, 185] on button "Okay" at bounding box center [323, 188] width 67 height 15
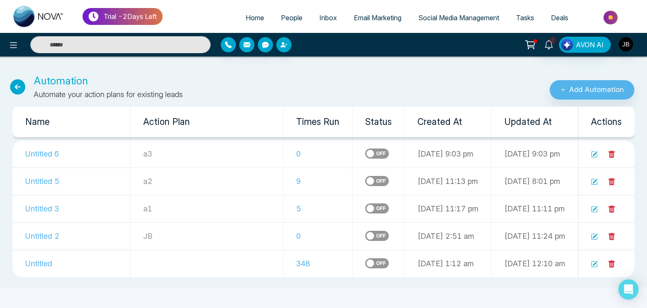
click at [381, 19] on span "Email Marketing" at bounding box center [378, 17] width 48 height 8
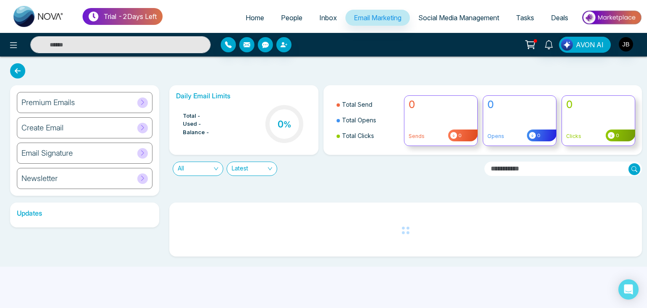
click at [448, 17] on span "Social Media Management" at bounding box center [458, 17] width 81 height 8
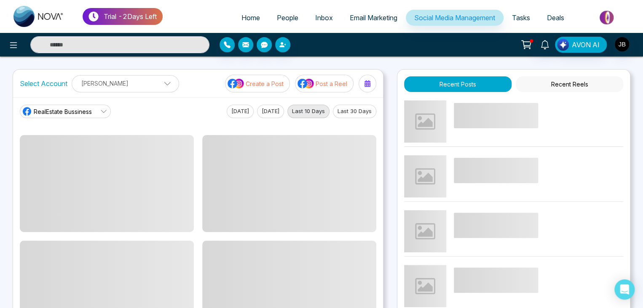
click at [387, 21] on span "Email Marketing" at bounding box center [374, 17] width 48 height 8
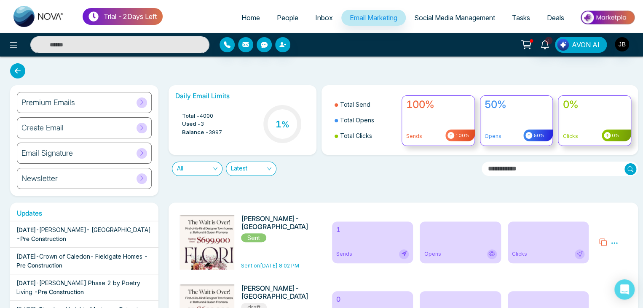
click at [290, 16] on span "People" at bounding box center [287, 17] width 21 height 8
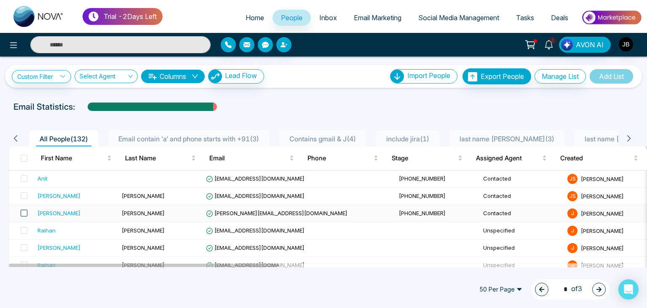
click at [24, 211] on span at bounding box center [24, 212] width 7 height 7
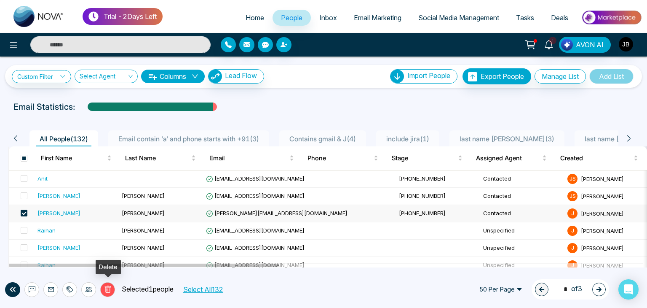
click at [110, 293] on button "Delete" at bounding box center [107, 289] width 15 height 15
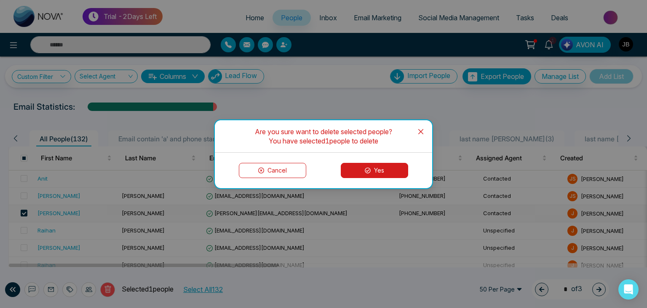
click at [372, 169] on button "Yes" at bounding box center [374, 170] width 67 height 15
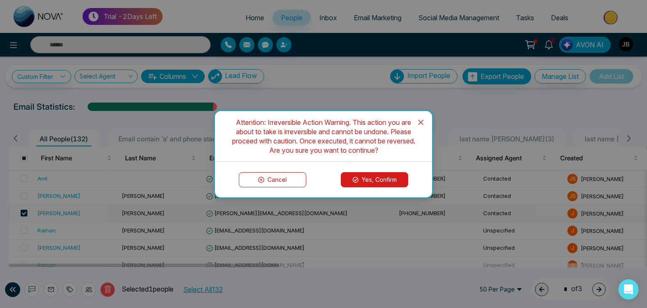
click at [380, 182] on button "Yes, Confirm" at bounding box center [374, 179] width 67 height 15
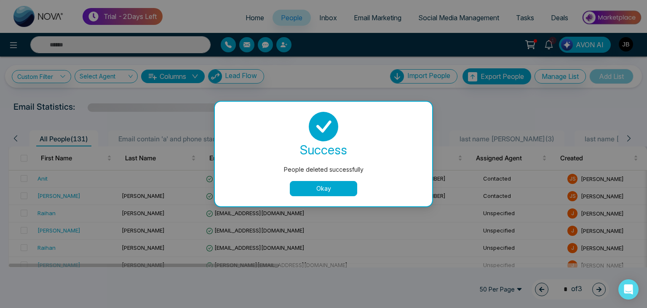
click at [313, 195] on button "Okay" at bounding box center [323, 188] width 67 height 15
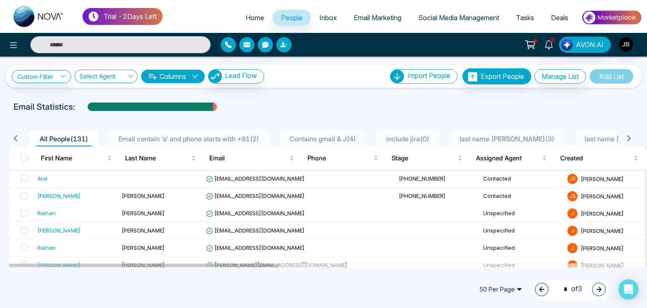
click at [283, 43] on icon "button" at bounding box center [283, 44] width 5 height 5
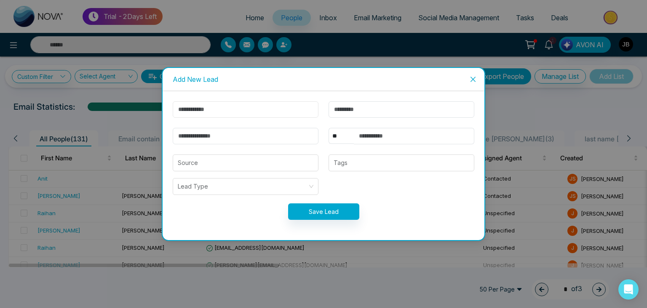
click at [241, 108] on input "text" at bounding box center [246, 109] width 146 height 16
type input "******"
type input "********"
type input "**********"
select select "***"
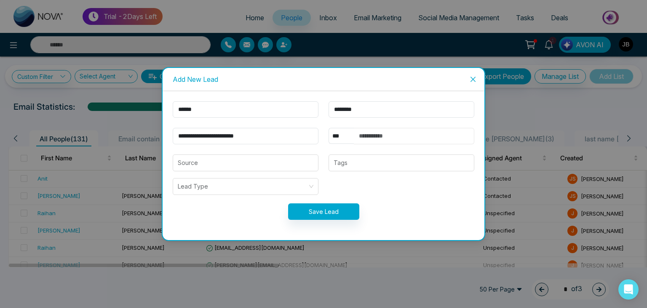
type input "**********"
click at [276, 135] on input "**********" at bounding box center [246, 136] width 146 height 16
type input "*"
click at [246, 132] on input "email" at bounding box center [246, 136] width 146 height 16
click at [217, 135] on input "email" at bounding box center [246, 136] width 146 height 16
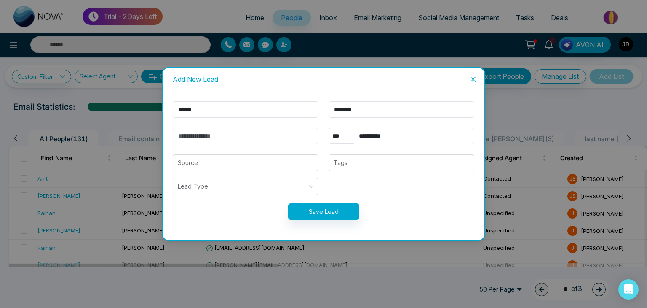
click at [217, 135] on input "email" at bounding box center [246, 136] width 146 height 16
click at [191, 136] on input "email" at bounding box center [246, 136] width 146 height 16
click at [191, 137] on input "email" at bounding box center [246, 136] width 146 height 16
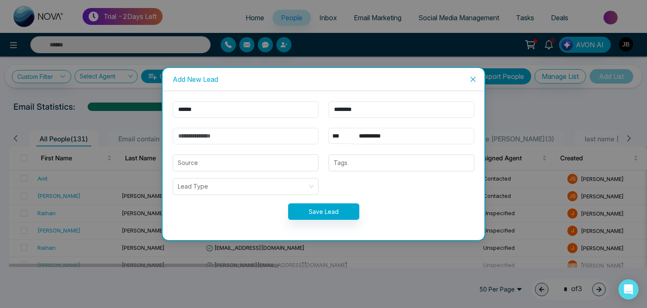
click at [407, 134] on input "**********" at bounding box center [414, 136] width 120 height 16
click at [212, 134] on input "email" at bounding box center [246, 136] width 146 height 16
click at [190, 161] on input "search" at bounding box center [246, 163] width 136 height 16
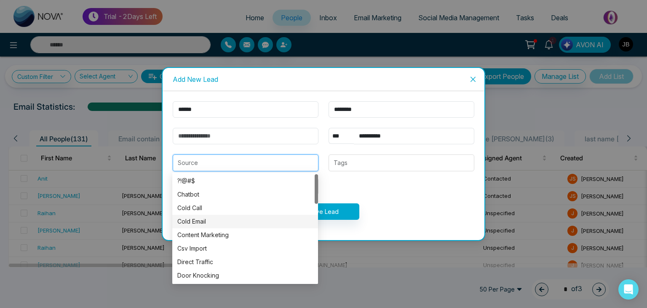
click at [198, 221] on div "Cold Email" at bounding box center [245, 221] width 136 height 9
type input "**********"
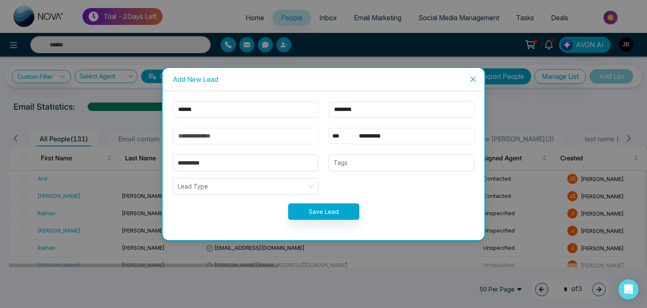
click at [212, 138] on input "email" at bounding box center [246, 136] width 146 height 16
click at [254, 139] on input "**********" at bounding box center [246, 136] width 146 height 16
click at [198, 135] on input "**********" at bounding box center [246, 136] width 146 height 16
type input "**********"
click at [371, 172] on form "**********" at bounding box center [324, 165] width 312 height 128
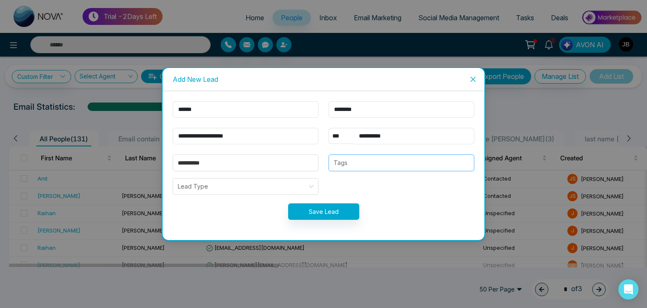
click at [363, 161] on div at bounding box center [401, 163] width 141 height 10
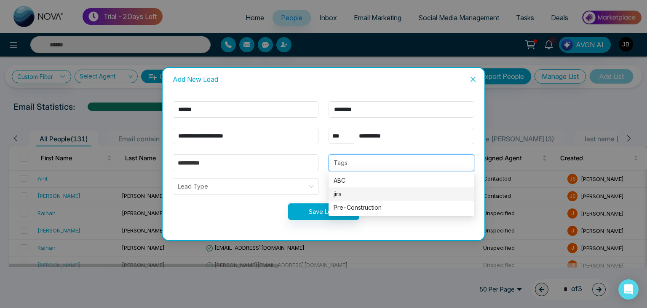
click at [349, 191] on div "jira" at bounding box center [402, 193] width 136 height 9
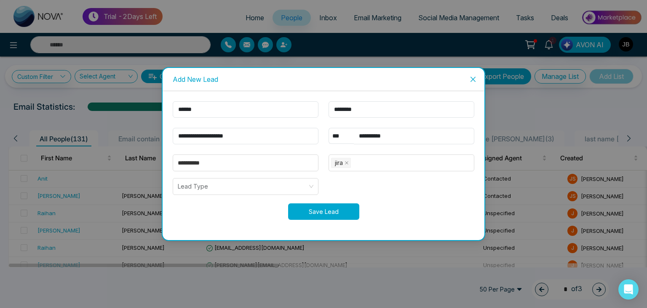
click at [321, 213] on button "Save Lead" at bounding box center [323, 211] width 71 height 16
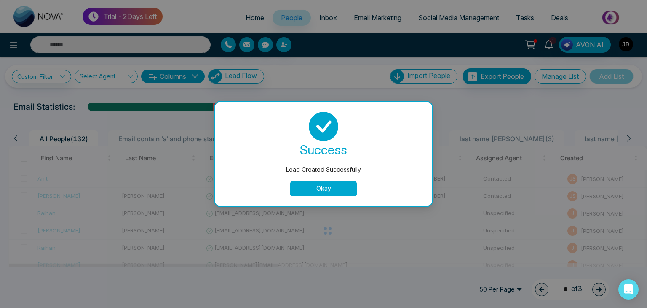
click at [326, 187] on button "Okay" at bounding box center [323, 188] width 67 height 15
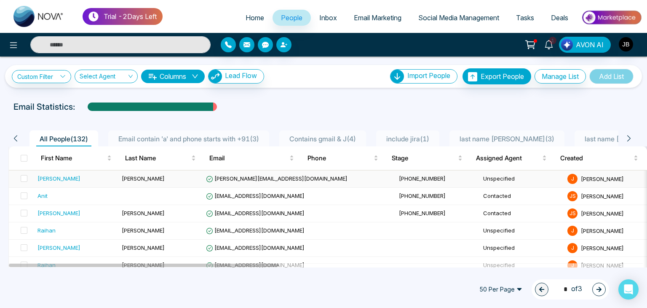
click at [42, 176] on div "[PERSON_NAME]" at bounding box center [58, 178] width 43 height 8
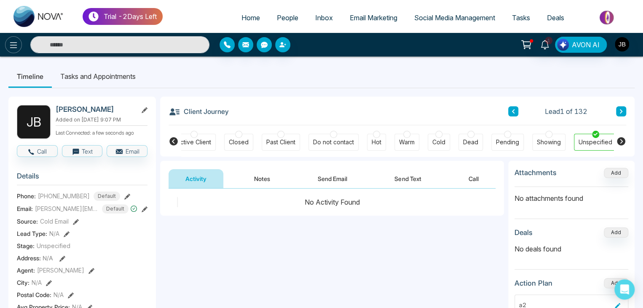
click at [9, 43] on icon at bounding box center [13, 45] width 10 height 10
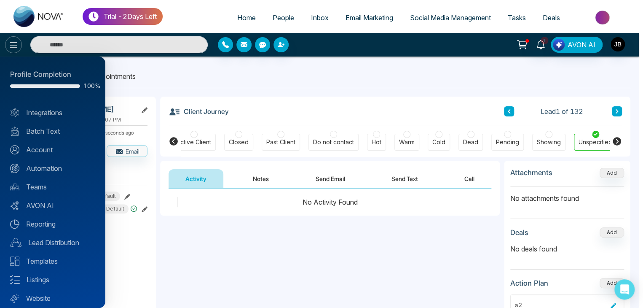
scroll to position [0, 193]
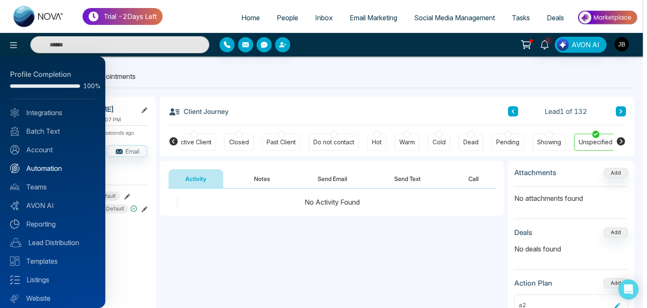
click at [46, 169] on link "Automation" at bounding box center [52, 168] width 85 height 10
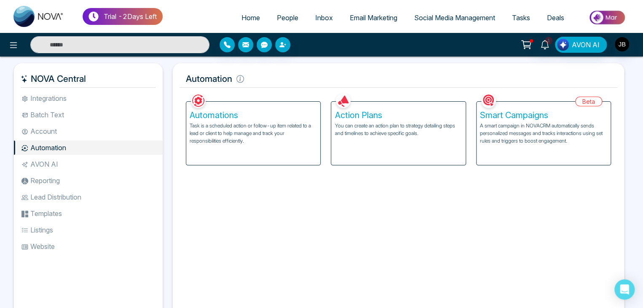
click at [206, 127] on p "Task is a scheduled action or follow-up item related to a lead or client to hel…" at bounding box center [253, 133] width 127 height 23
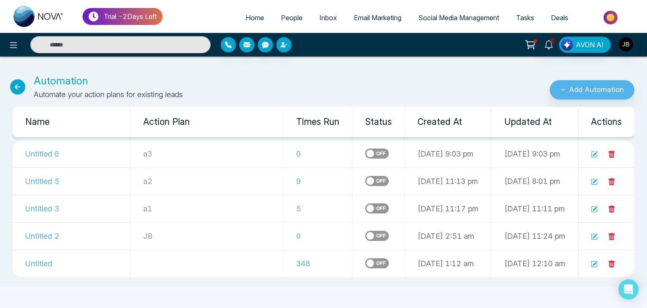
click at [15, 85] on icon at bounding box center [17, 86] width 15 height 15
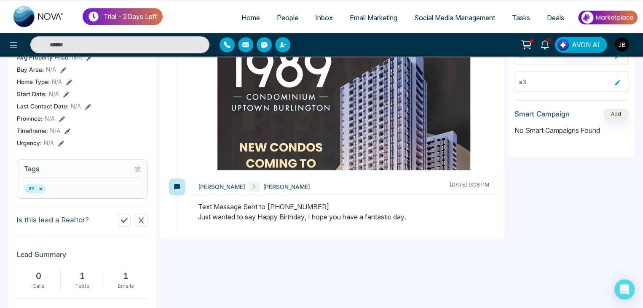
scroll to position [251, 0]
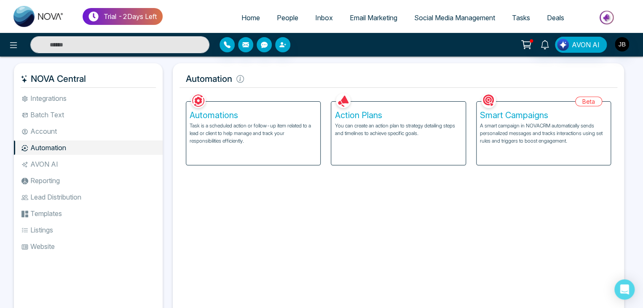
click at [251, 136] on p "Task is a scheduled action or follow-up item related to a lead or client to hel…" at bounding box center [253, 133] width 127 height 23
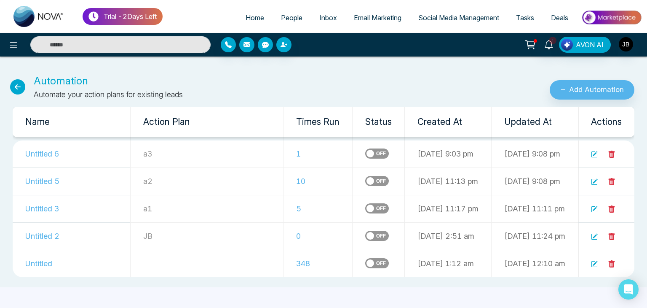
click at [365, 174] on div at bounding box center [377, 176] width 24 height 10
click at [365, 181] on label at bounding box center [377, 181] width 24 height 10
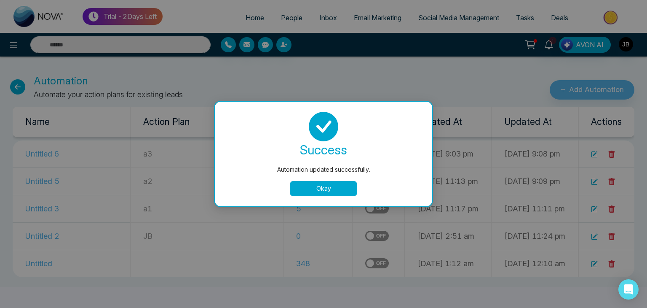
click at [321, 191] on button "Okay" at bounding box center [323, 188] width 67 height 15
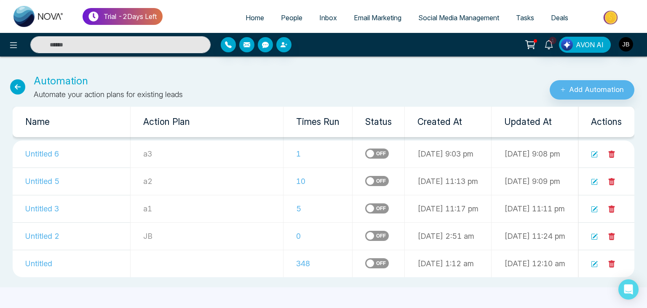
click at [20, 80] on icon at bounding box center [17, 86] width 15 height 15
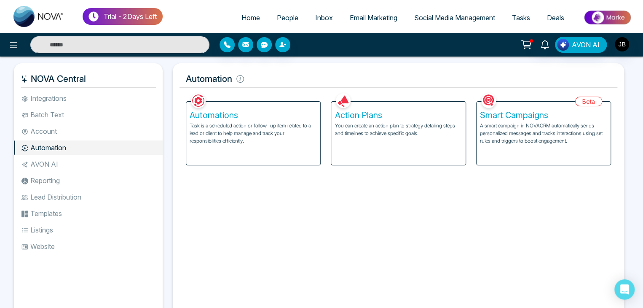
click at [356, 120] on div "Action Plans You can create an action plan to strategy detailing steps and time…" at bounding box center [398, 133] width 134 height 63
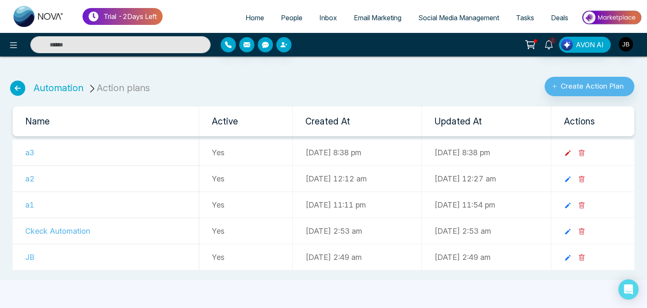
click at [572, 154] on icon at bounding box center [568, 153] width 8 height 8
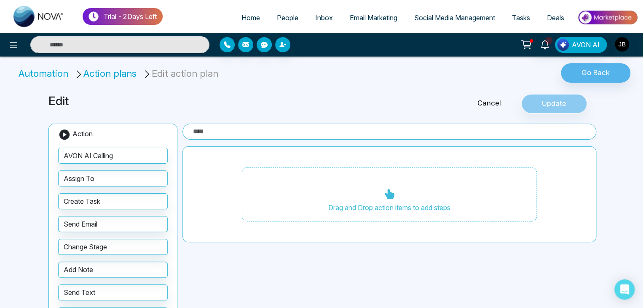
type input "**"
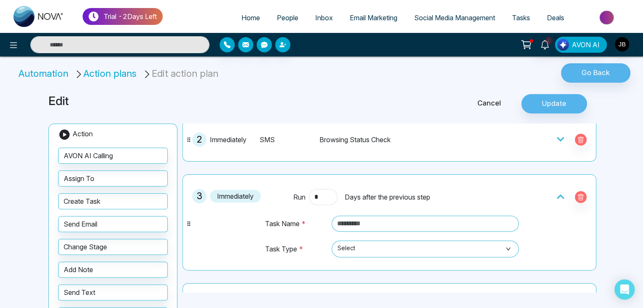
scroll to position [93, 0]
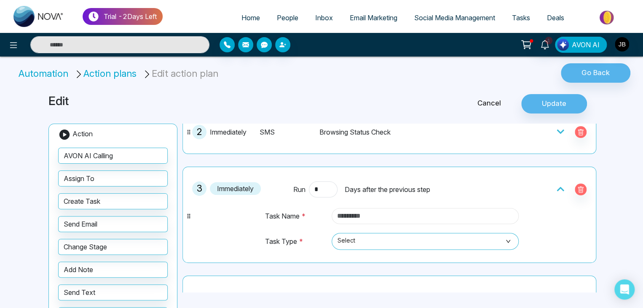
click at [359, 217] on input "text" at bounding box center [425, 216] width 187 height 16
click at [373, 214] on input "text" at bounding box center [425, 216] width 187 height 16
type input "*"
click at [356, 239] on span "Select" at bounding box center [424, 241] width 175 height 14
type input "**********"
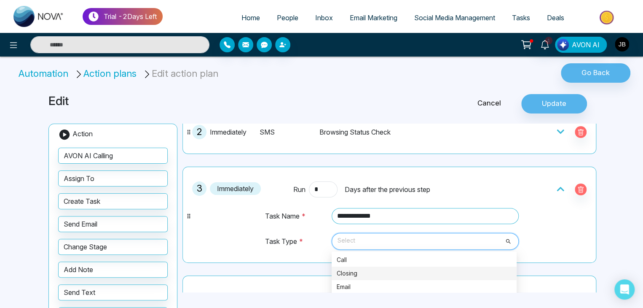
click at [349, 270] on div "Closing" at bounding box center [424, 272] width 175 height 9
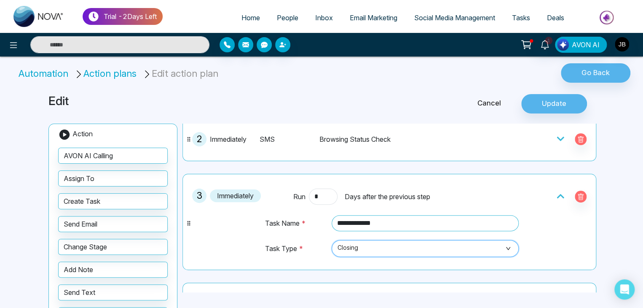
scroll to position [72, 0]
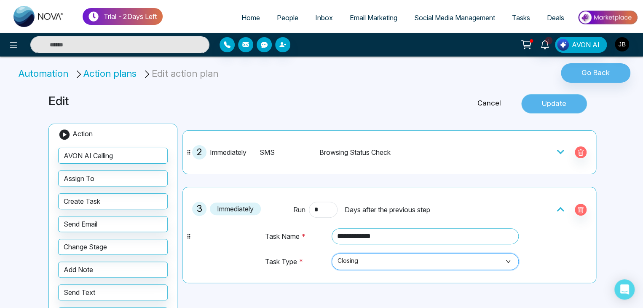
click at [546, 97] on button "Update" at bounding box center [554, 103] width 66 height 19
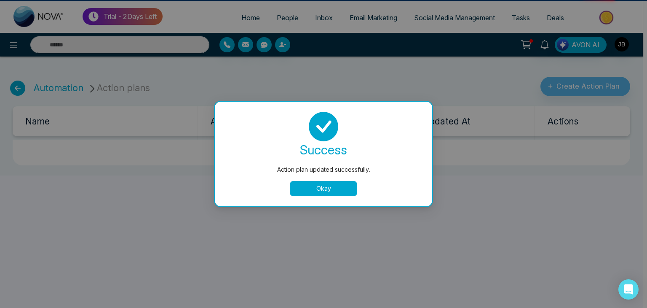
drag, startPoint x: 647, startPoint y: 138, endPoint x: 644, endPoint y: 43, distance: 94.8
click at [642, 44] on html "Trial - 2 Days Left Home People Inbox Email Marketing Social Media Management T…" at bounding box center [323, 154] width 647 height 308
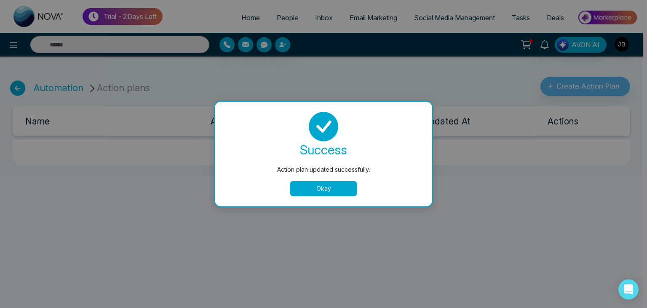
click at [642, 43] on div "Action plan updated successfully. success Action plan updated successfully. Okay" at bounding box center [323, 154] width 647 height 308
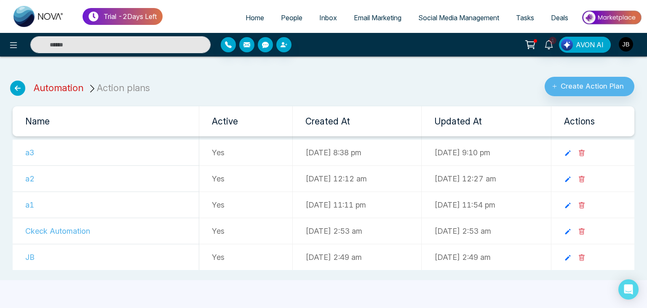
click at [66, 88] on link "Automation" at bounding box center [59, 87] width 50 height 11
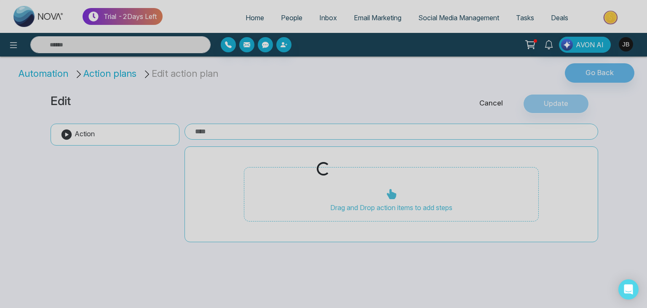
type input "**"
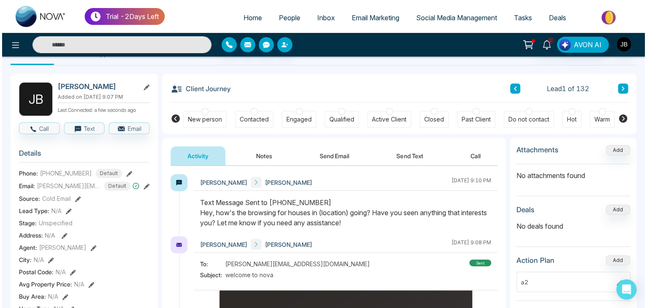
scroll to position [2, 0]
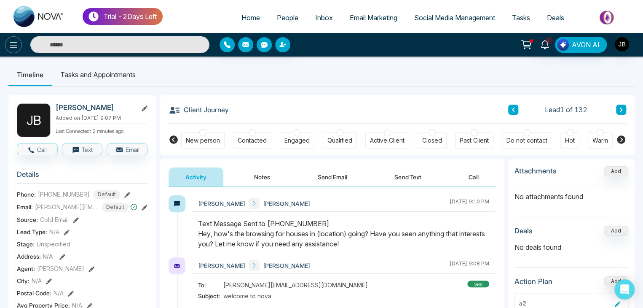
click at [16, 41] on icon at bounding box center [13, 45] width 10 height 10
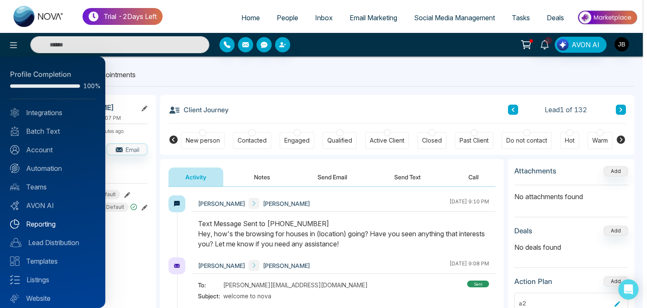
click at [41, 223] on link "Reporting" at bounding box center [52, 224] width 85 height 10
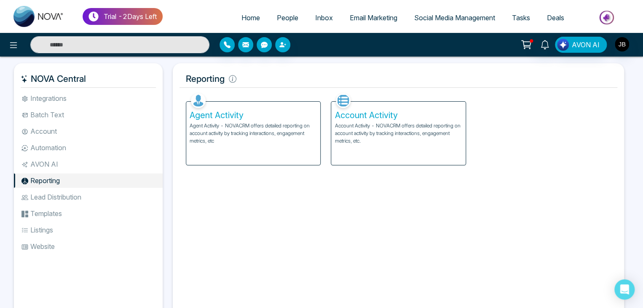
click at [245, 122] on p "Agent Activity - NOVACRM offers detailed reporting on account activity by track…" at bounding box center [253, 133] width 127 height 23
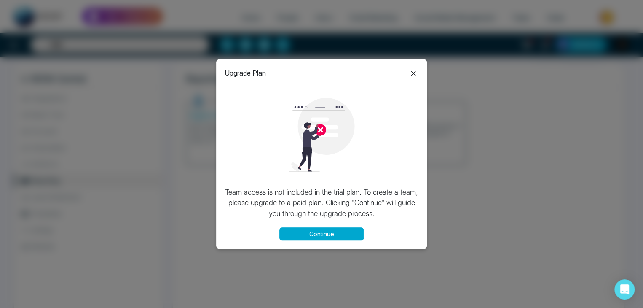
click at [320, 235] on button "Continue" at bounding box center [321, 233] width 84 height 13
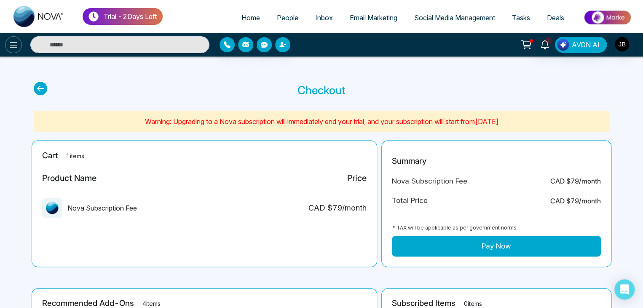
click at [7, 46] on button at bounding box center [13, 44] width 17 height 17
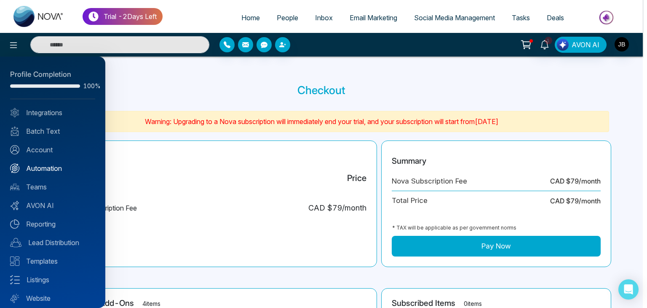
click at [39, 169] on link "Automation" at bounding box center [52, 168] width 85 height 10
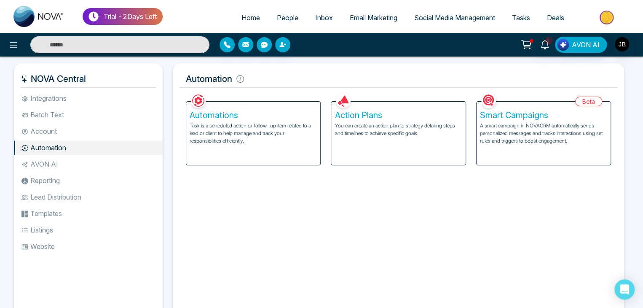
click at [57, 147] on li "Automation" at bounding box center [88, 147] width 149 height 14
click at [62, 99] on li "Integrations" at bounding box center [88, 98] width 149 height 14
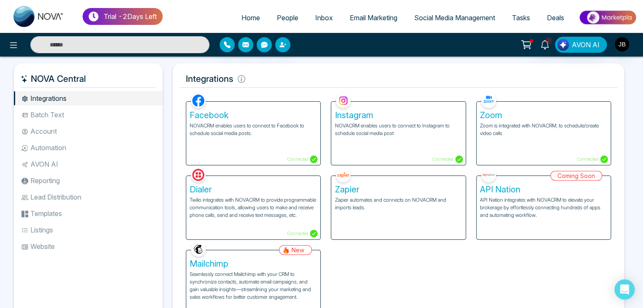
click at [40, 180] on li "Reporting" at bounding box center [88, 180] width 149 height 14
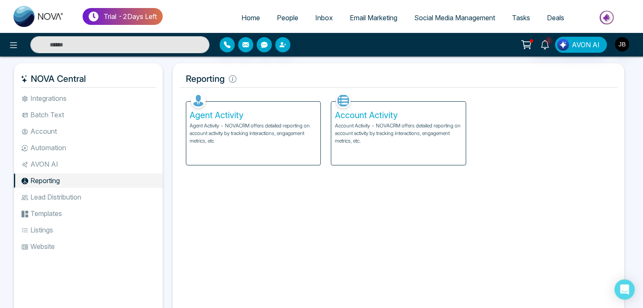
click at [408, 124] on p "Account Activity - NOVACRM offers detailed reporting on account activity by tra…" at bounding box center [397, 133] width 127 height 23
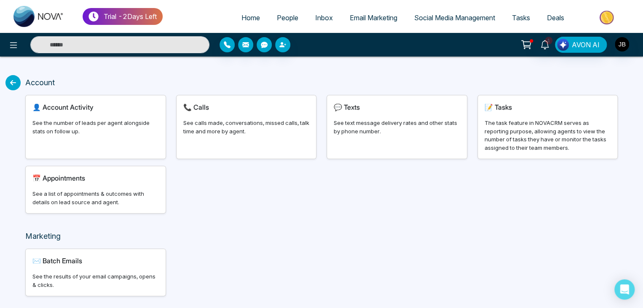
click at [88, 125] on div "See the number of leads per agent alongside stats on follow up." at bounding box center [95, 127] width 126 height 16
select select "***"
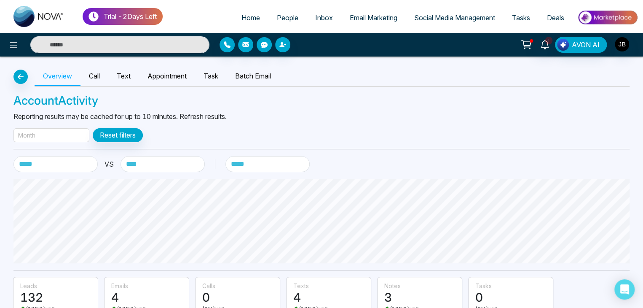
click at [71, 132] on div "Month" at bounding box center [51, 135] width 76 height 14
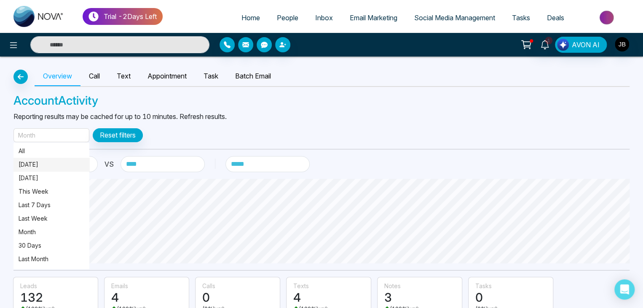
click at [35, 166] on p "[DATE]" at bounding box center [52, 164] width 66 height 9
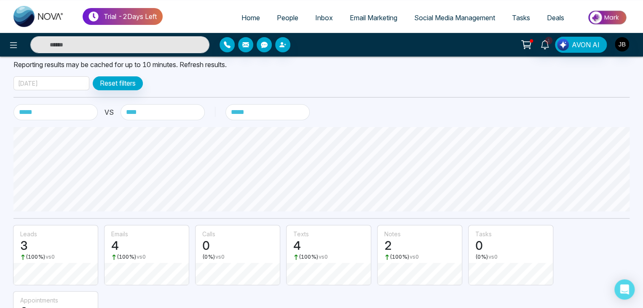
scroll to position [56, 0]
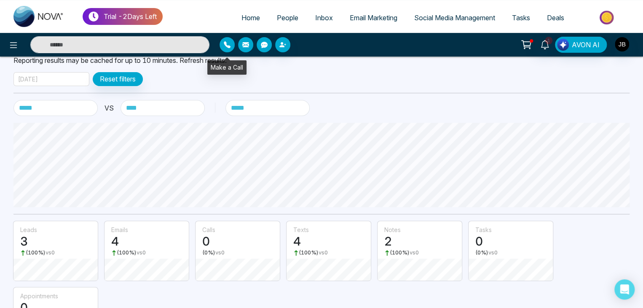
click at [222, 48] on button "button" at bounding box center [226, 44] width 15 height 15
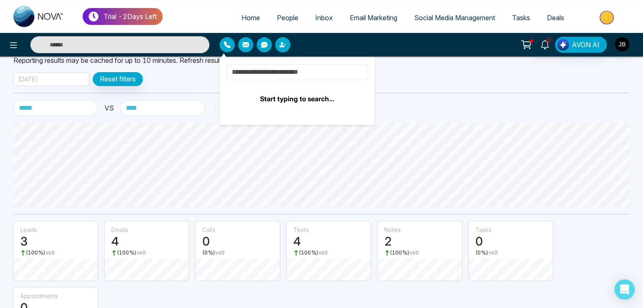
click at [277, 73] on input at bounding box center [297, 72] width 142 height 16
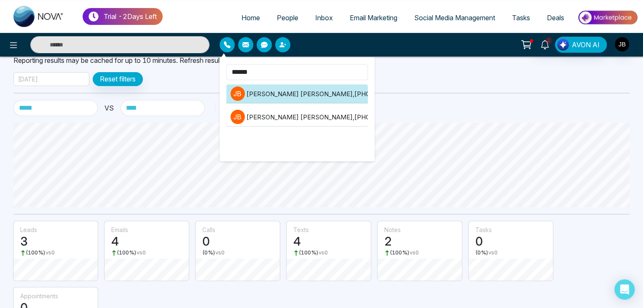
type input "******"
click at [307, 89] on li "[PERSON_NAME] [PERSON_NAME] , [PHONE_NUMBER]" at bounding box center [297, 93] width 142 height 19
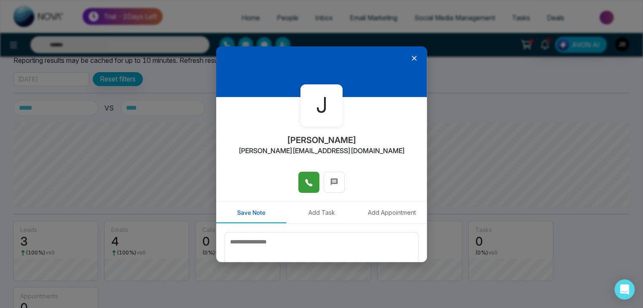
click at [307, 188] on button at bounding box center [308, 181] width 21 height 21
click at [409, 53] on div at bounding box center [321, 71] width 211 height 51
click at [411, 56] on icon at bounding box center [414, 58] width 8 height 8
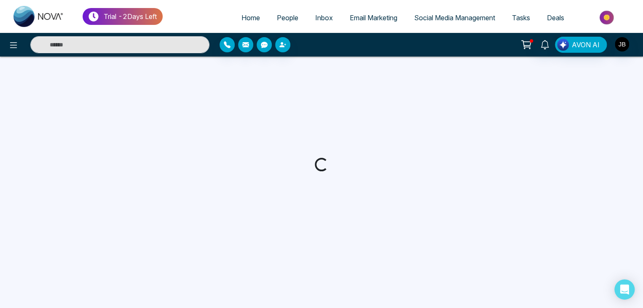
select select "***"
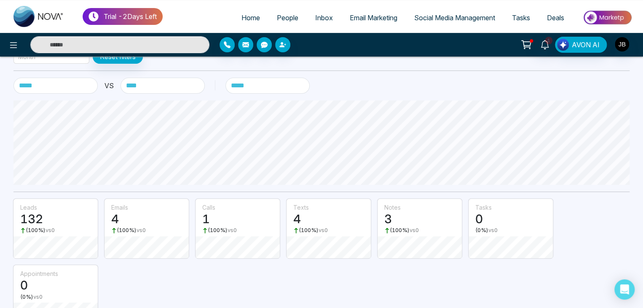
scroll to position [81, 0]
click at [519, 18] on span "Tasks" at bounding box center [521, 17] width 18 height 8
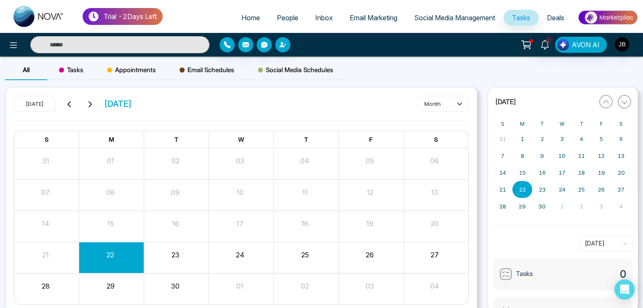
click at [67, 68] on span "Tasks" at bounding box center [71, 70] width 24 height 10
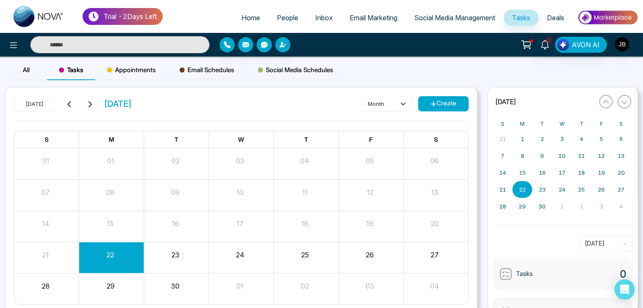
click at [442, 100] on button "Create" at bounding box center [443, 103] width 51 height 15
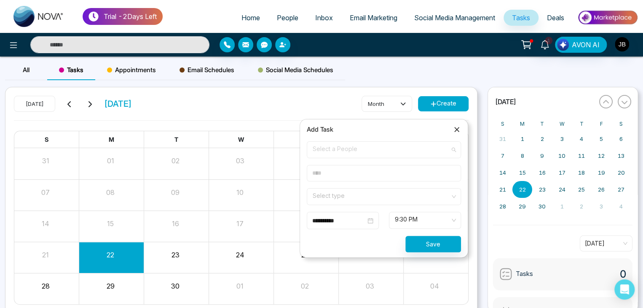
click at [343, 151] on span "Select a People" at bounding box center [384, 149] width 142 height 14
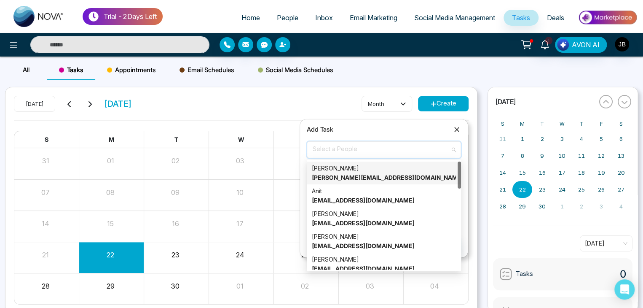
click at [361, 175] on strong "[PERSON_NAME][EMAIL_ADDRESS][DOMAIN_NAME]" at bounding box center [388, 177] width 152 height 7
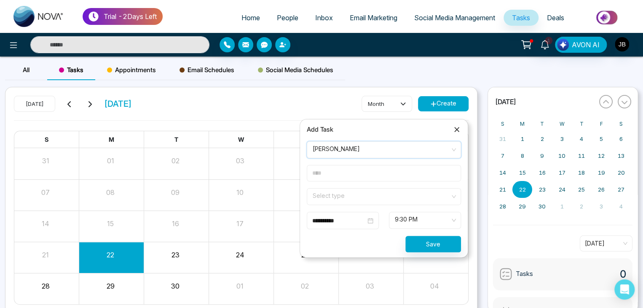
click at [340, 174] on input "text" at bounding box center [384, 173] width 154 height 16
type input "***"
click at [332, 194] on input "search" at bounding box center [381, 194] width 138 height 13
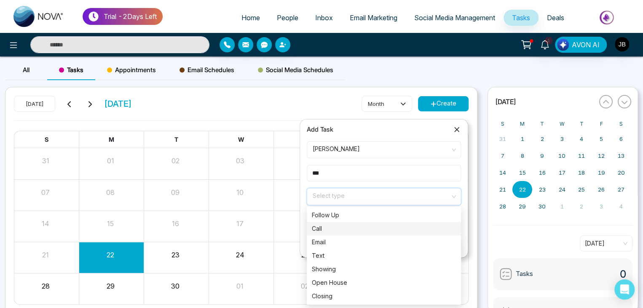
click at [320, 226] on div "Call" at bounding box center [384, 228] width 144 height 9
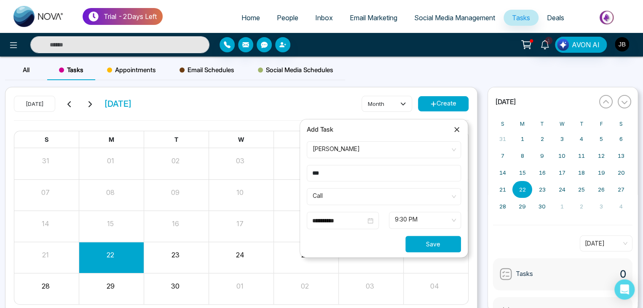
click at [424, 244] on button "Save" at bounding box center [433, 243] width 56 height 16
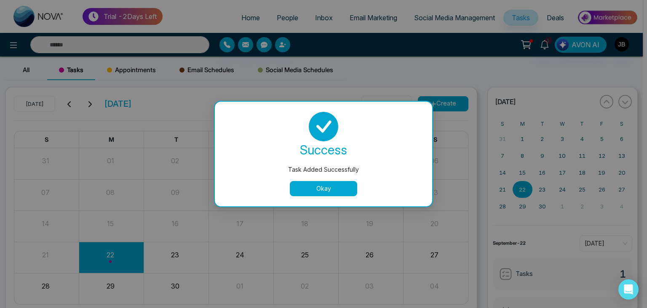
click at [321, 189] on button "Okay" at bounding box center [323, 188] width 67 height 15
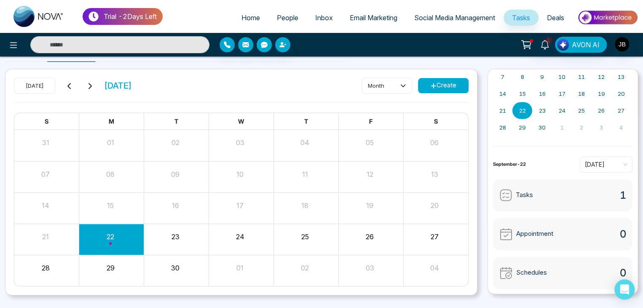
scroll to position [35, 0]
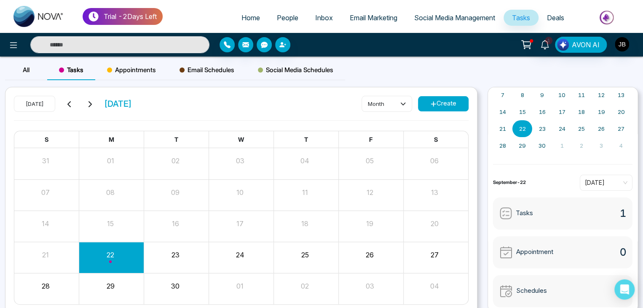
select select "***"
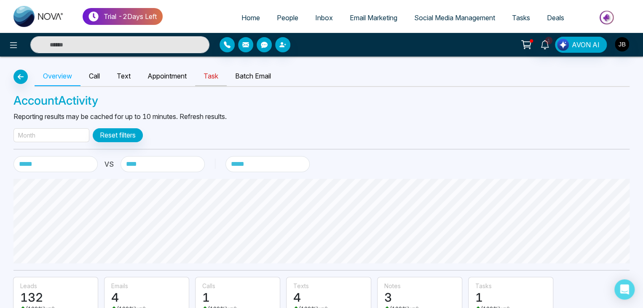
click at [219, 73] on link "Task" at bounding box center [211, 76] width 32 height 19
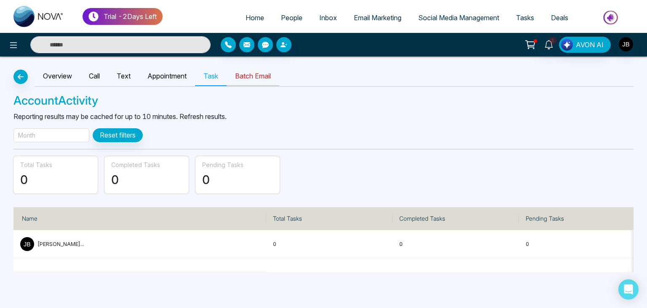
click at [252, 80] on link "Batch Email" at bounding box center [253, 76] width 53 height 19
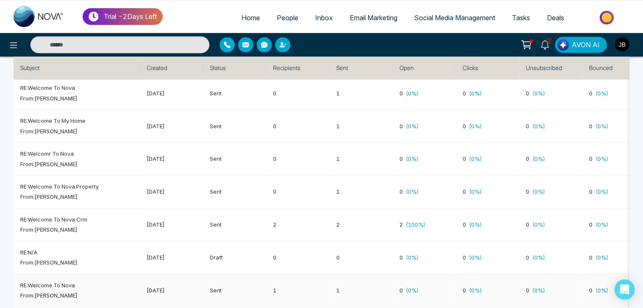
scroll to position [1825, 0]
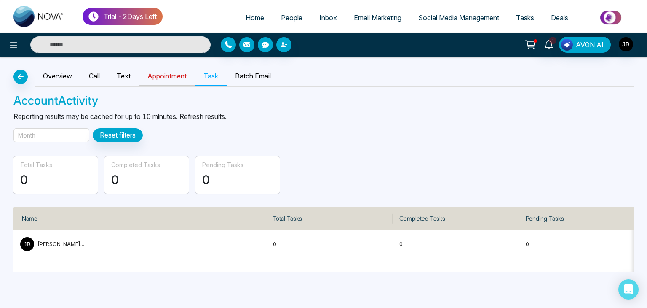
click at [171, 76] on link "Appointment" at bounding box center [167, 76] width 56 height 19
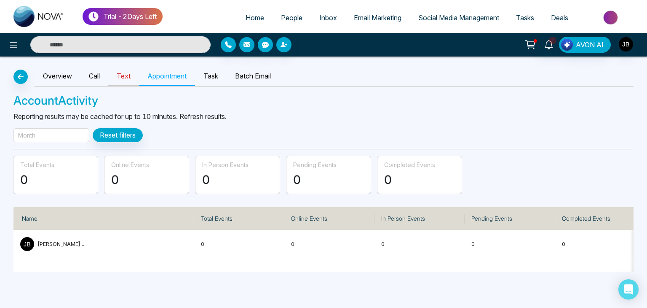
click at [126, 78] on link "Text" at bounding box center [123, 76] width 31 height 19
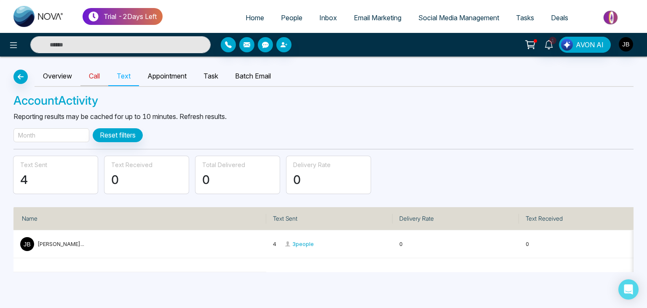
click at [89, 77] on link "Call" at bounding box center [94, 76] width 28 height 19
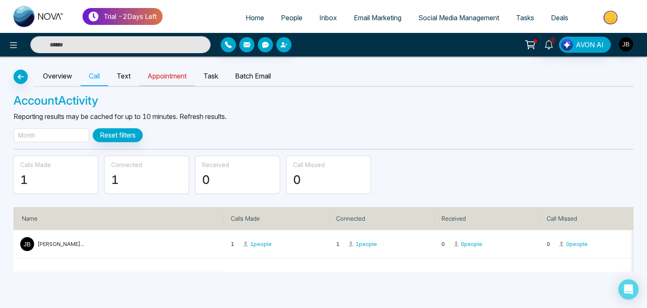
click at [169, 80] on link "Appointment" at bounding box center [167, 76] width 56 height 19
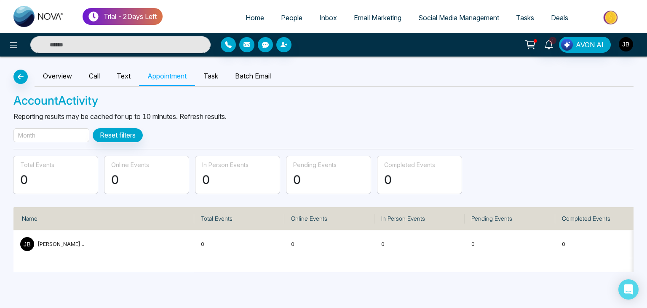
click at [523, 19] on span "Tasks" at bounding box center [525, 17] width 18 height 8
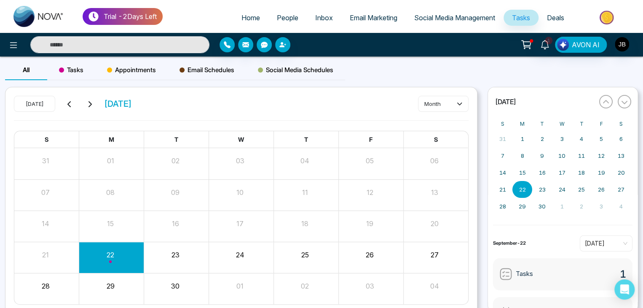
click at [129, 69] on span "Appointments" at bounding box center [131, 70] width 49 height 10
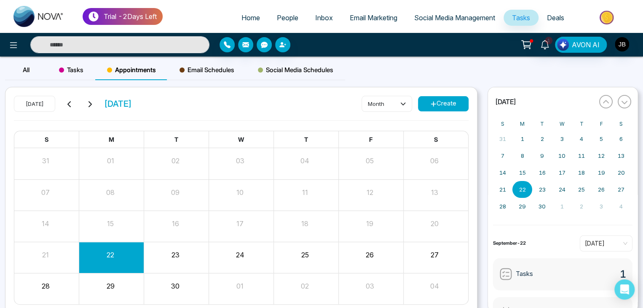
click at [441, 99] on button "Create" at bounding box center [443, 103] width 51 height 15
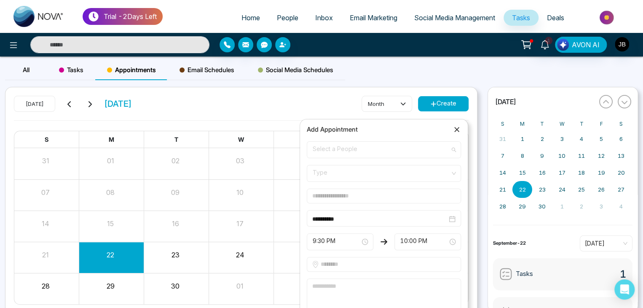
click at [336, 146] on span "Select a People" at bounding box center [384, 149] width 142 height 14
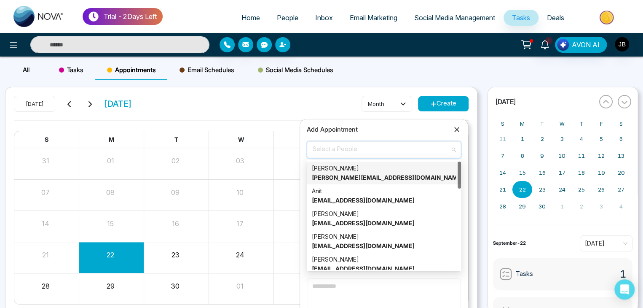
click at [342, 174] on strong "[PERSON_NAME][EMAIL_ADDRESS][DOMAIN_NAME]" at bounding box center [388, 177] width 152 height 7
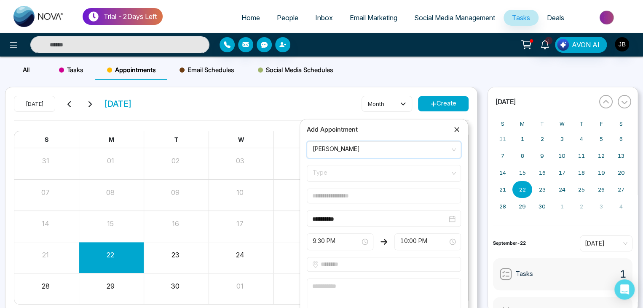
click at [329, 174] on span "Type" at bounding box center [384, 173] width 142 height 14
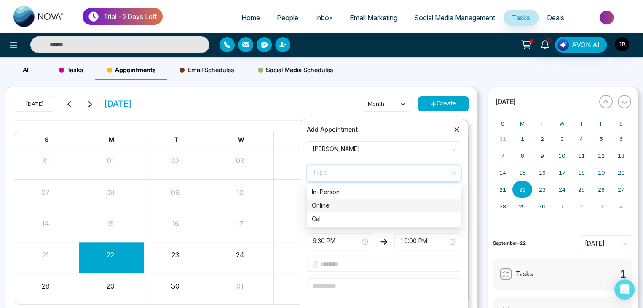
click at [327, 204] on div "Online" at bounding box center [384, 205] width 144 height 9
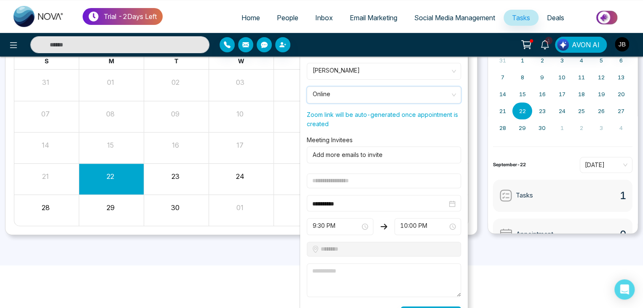
scroll to position [97, 0]
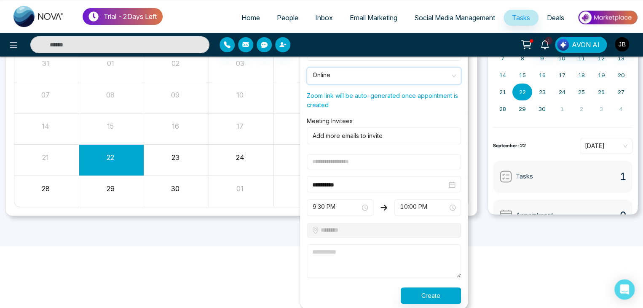
click at [334, 158] on input "text" at bounding box center [384, 161] width 154 height 15
type input "***"
click at [421, 292] on button "Create" at bounding box center [431, 295] width 60 height 16
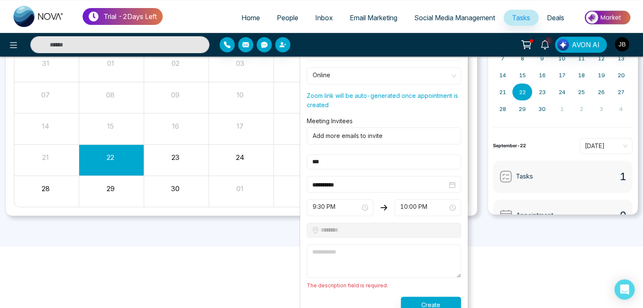
click at [333, 255] on textarea at bounding box center [384, 261] width 154 height 34
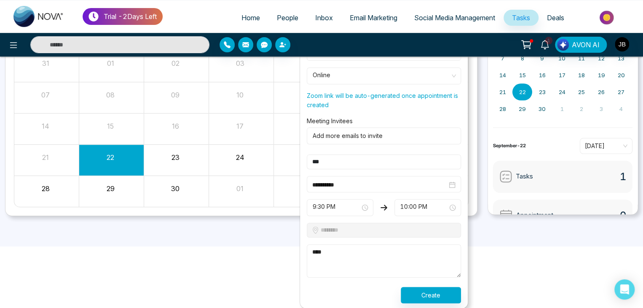
type textarea "****"
click at [420, 294] on button "Create" at bounding box center [431, 294] width 60 height 16
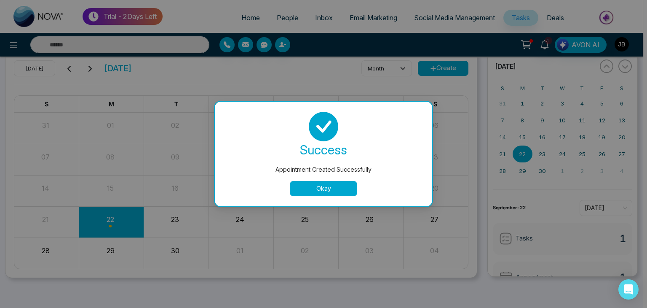
click at [357, 185] on div "Okay" at bounding box center [323, 188] width 197 height 15
click at [333, 186] on button "Okay" at bounding box center [323, 188] width 67 height 15
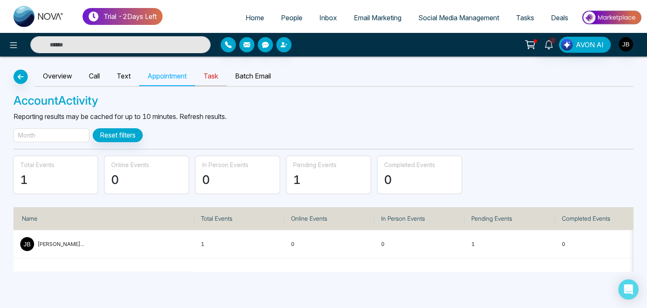
click at [210, 72] on link "Task" at bounding box center [211, 76] width 32 height 19
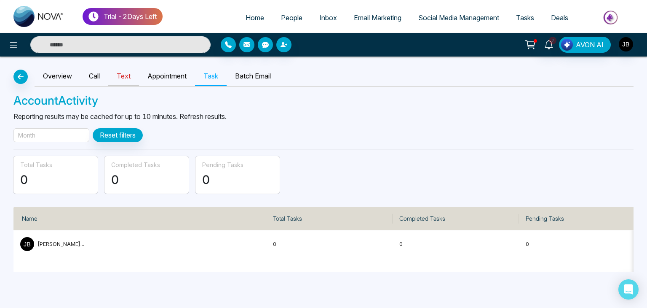
click at [129, 76] on link "Text" at bounding box center [123, 76] width 31 height 19
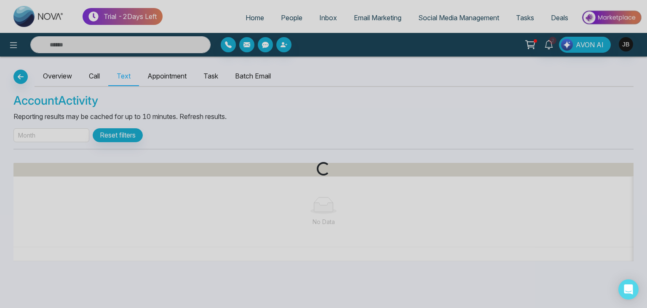
click at [98, 72] on div "Loading..." at bounding box center [323, 154] width 647 height 308
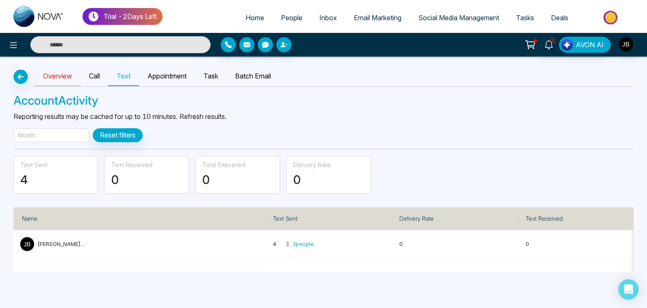
click at [71, 78] on link "Overview" at bounding box center [58, 76] width 46 height 19
select select "***"
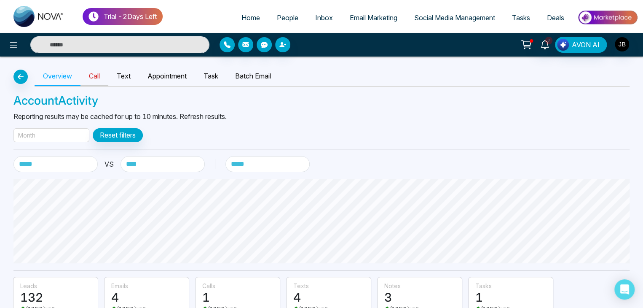
click at [101, 78] on link "Call" at bounding box center [94, 76] width 28 height 19
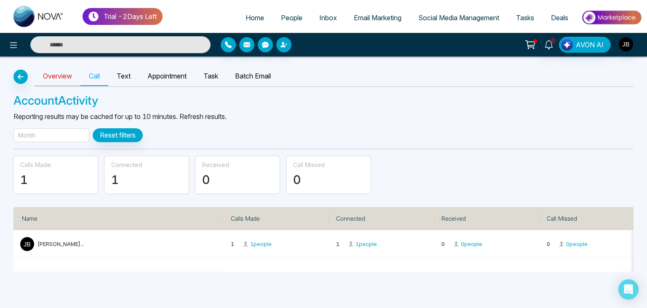
click at [67, 74] on link "Overview" at bounding box center [58, 76] width 46 height 19
select select "***"
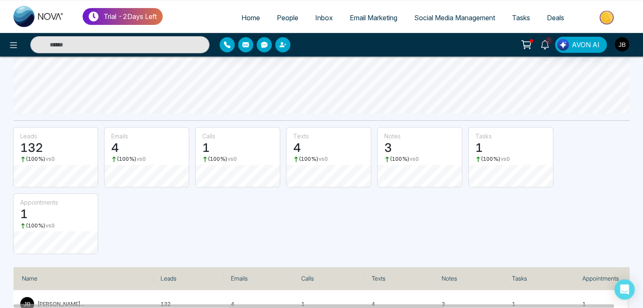
scroll to position [177, 0]
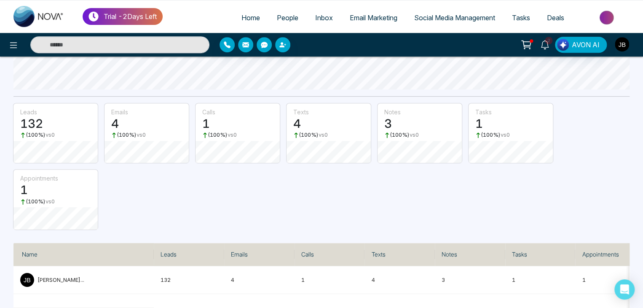
click at [622, 47] on img "button" at bounding box center [622, 44] width 14 height 14
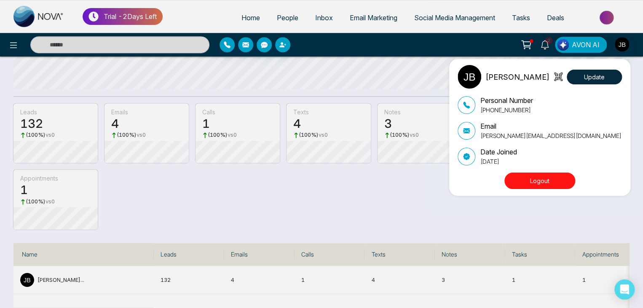
click at [533, 179] on button "Logout" at bounding box center [539, 180] width 71 height 16
